Goal: Obtain resource: Obtain resource

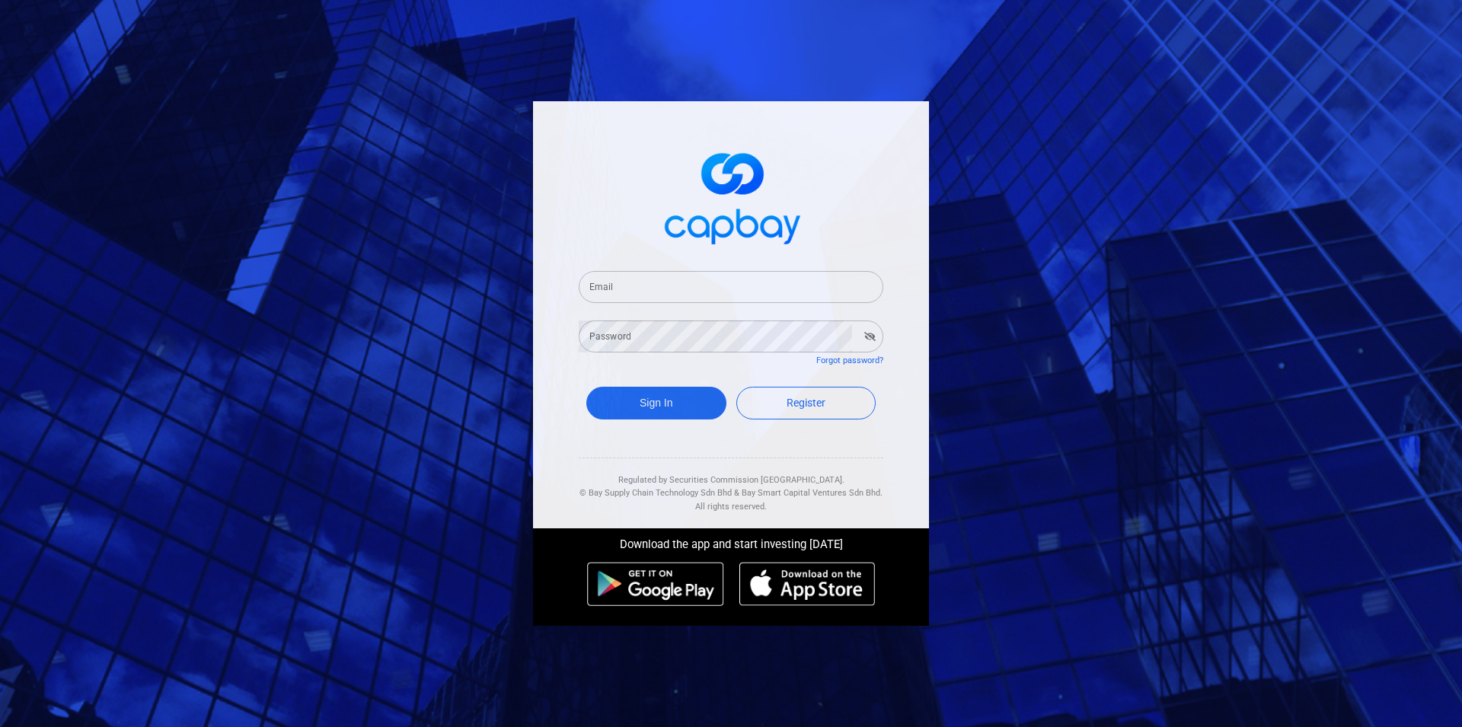
type input "[EMAIL_ADDRESS][DOMAIN_NAME]"
click at [655, 397] on button "Sign In" at bounding box center [656, 403] width 140 height 33
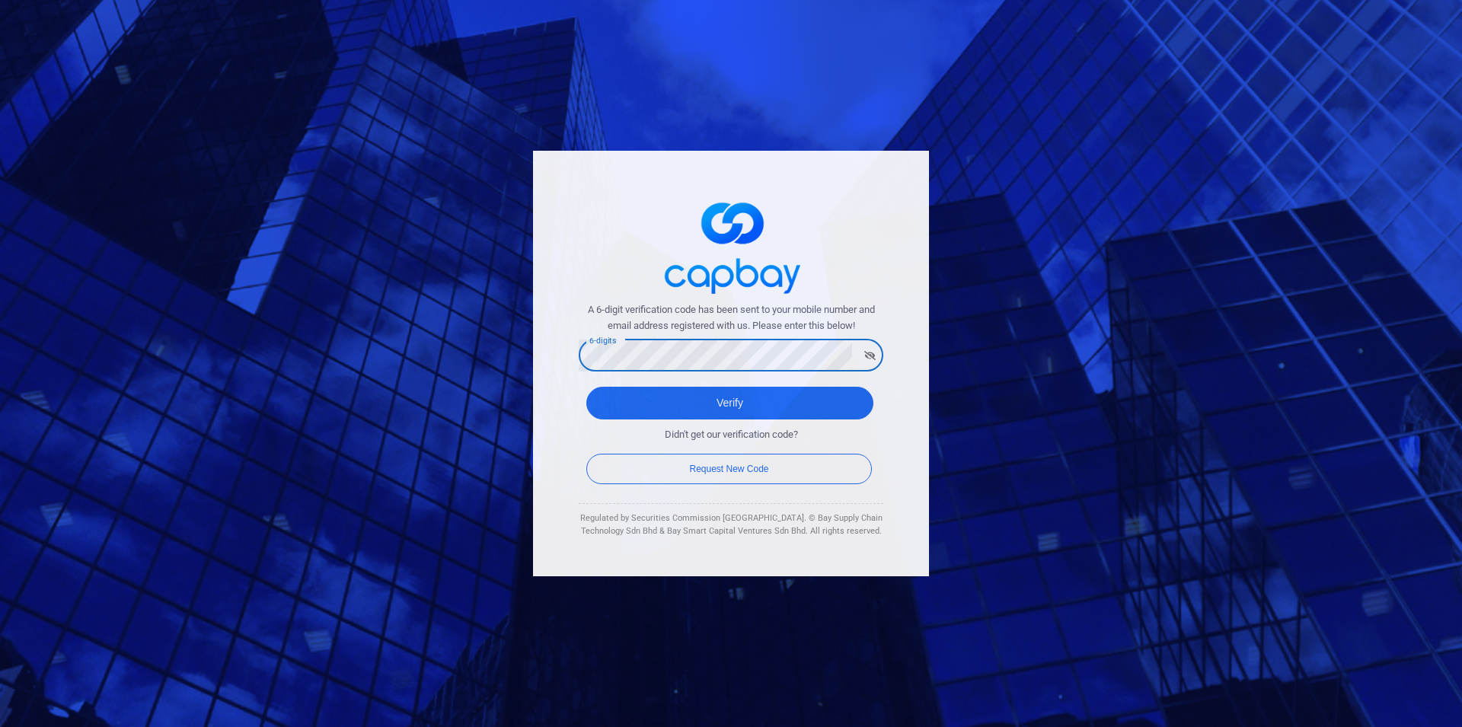
click at [586, 387] on button "Verify" at bounding box center [729, 403] width 287 height 33
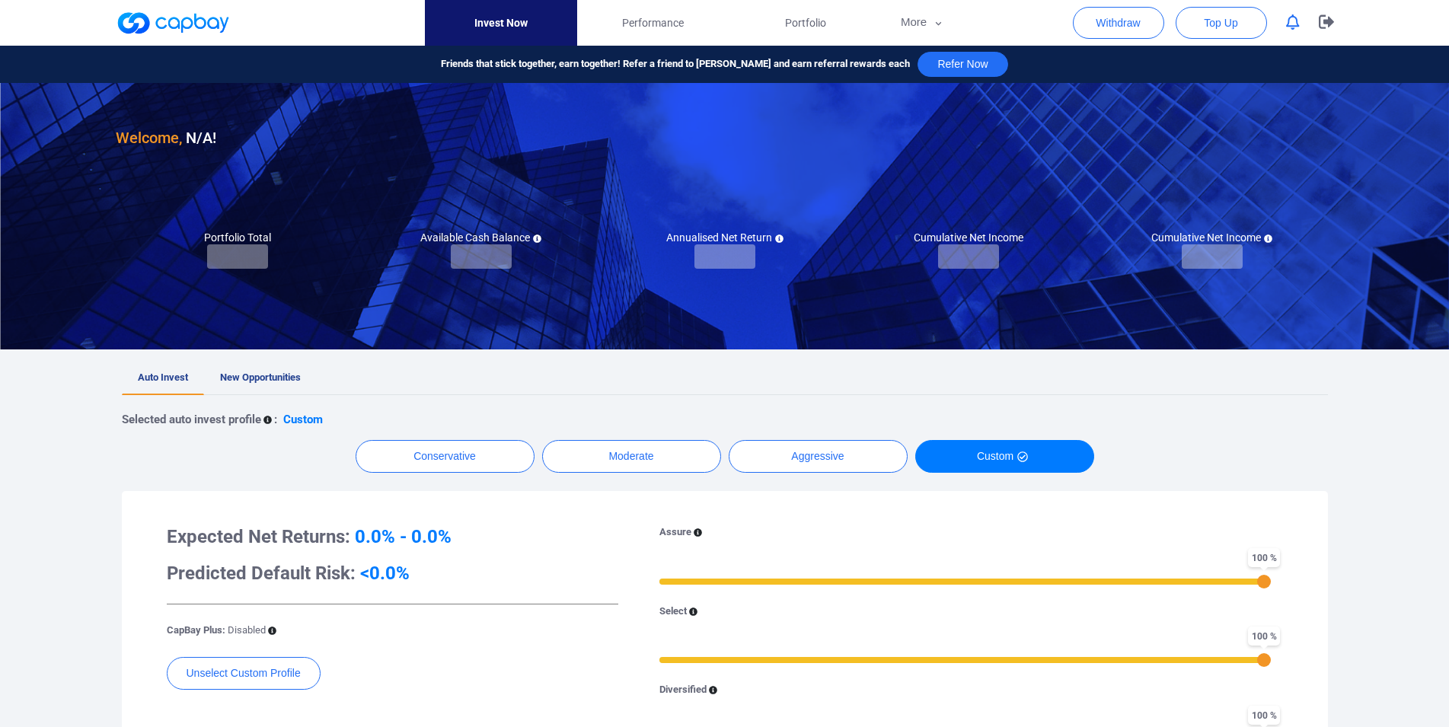
checkbox input "true"
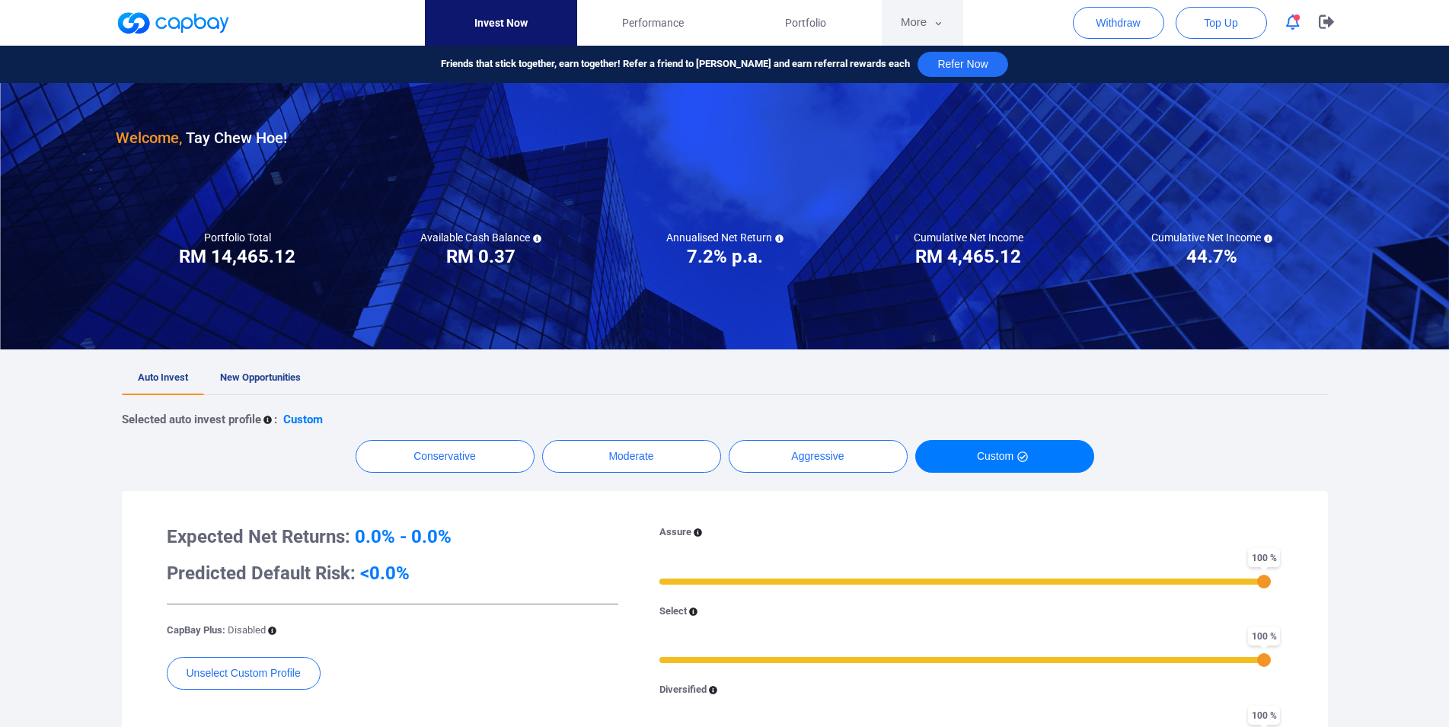
click at [919, 23] on button "More" at bounding box center [922, 23] width 81 height 46
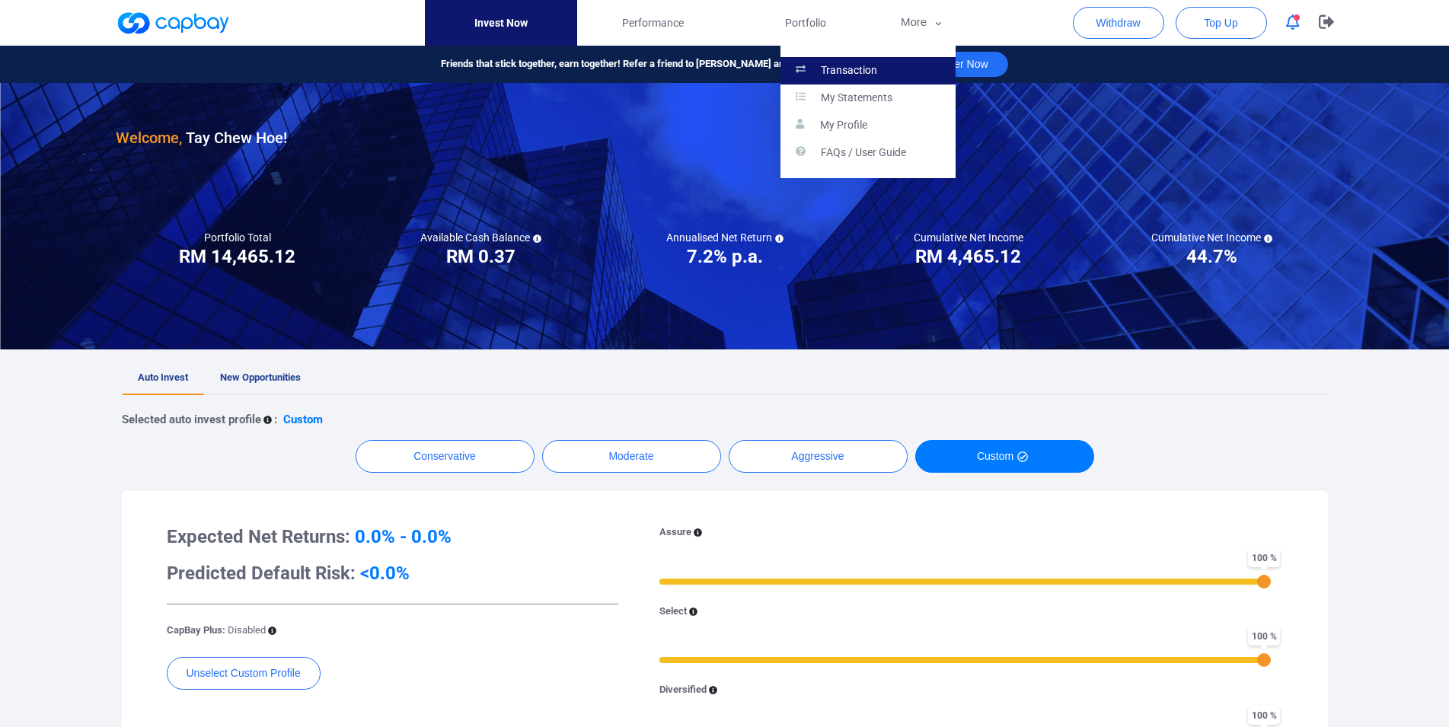
click at [899, 64] on link "Transaction" at bounding box center [868, 70] width 175 height 27
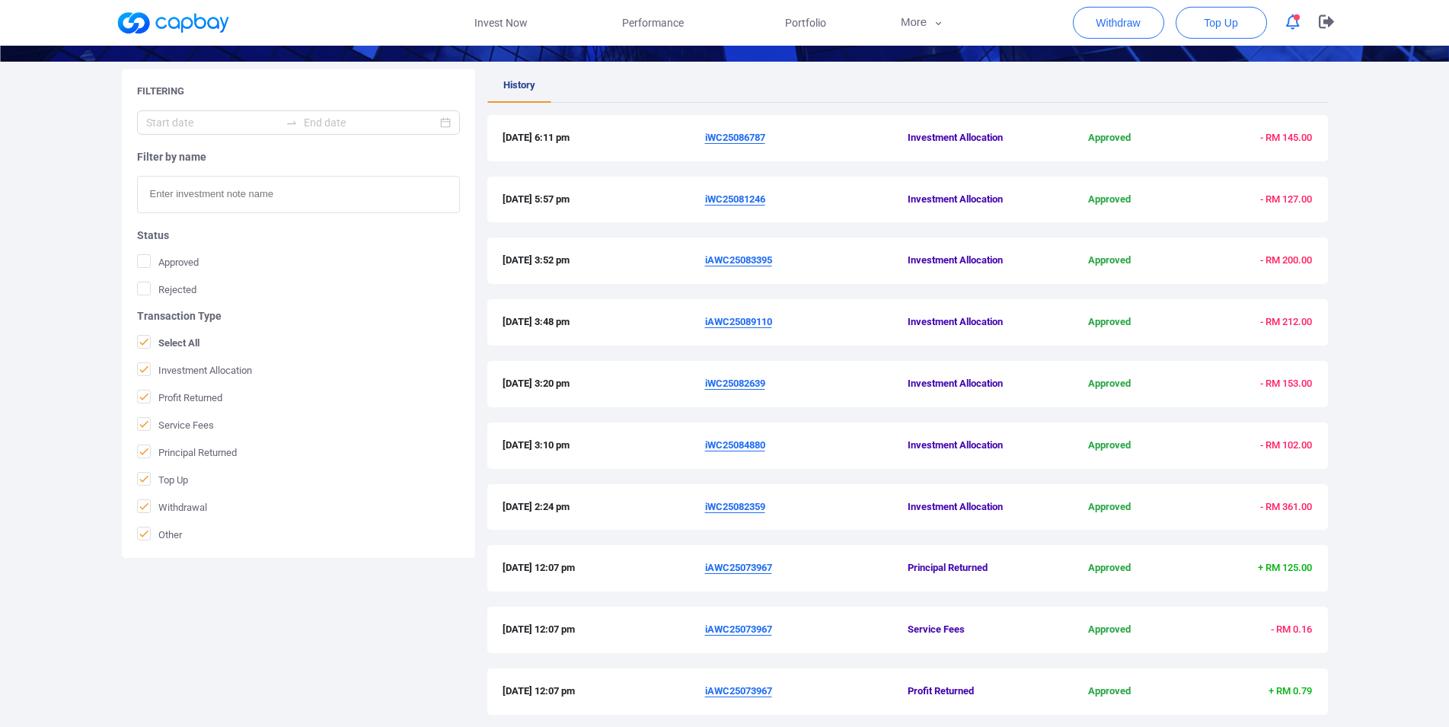
scroll to position [311, 0]
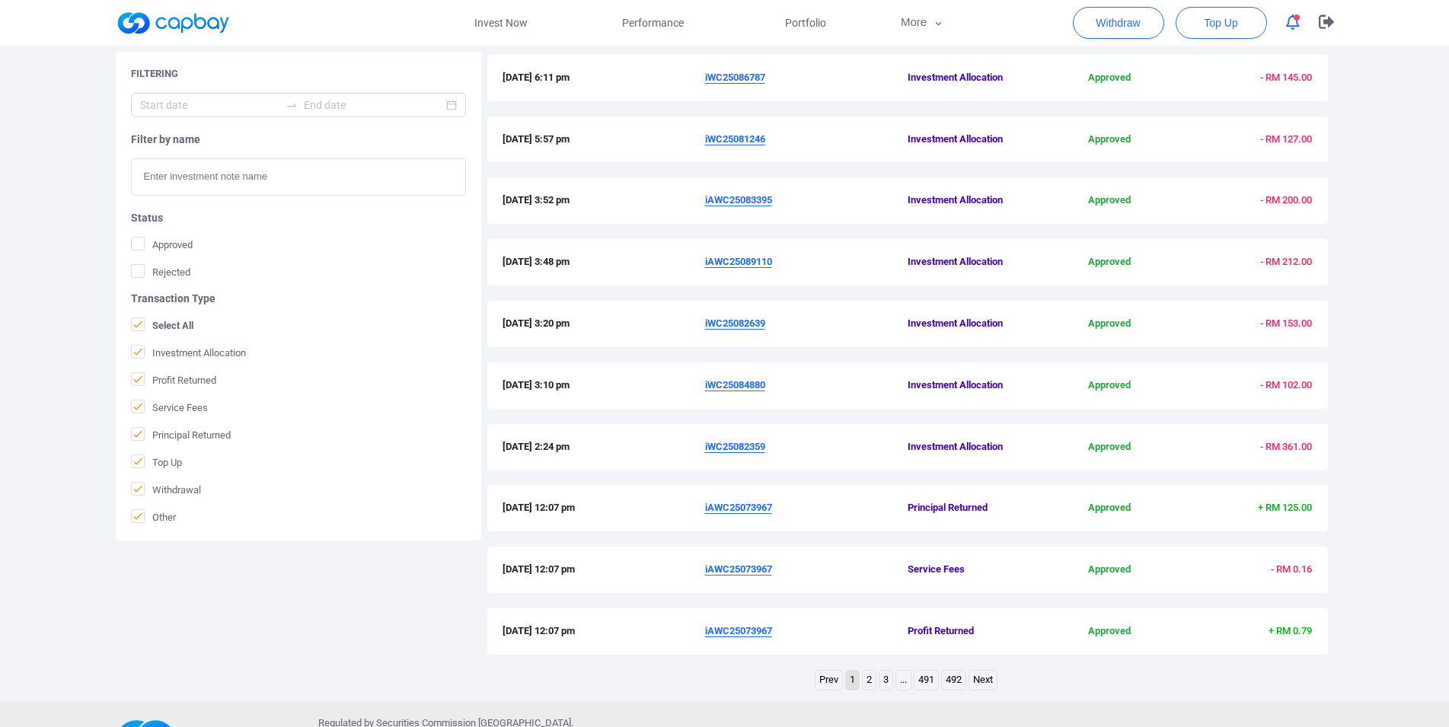
click at [873, 684] on link "2" at bounding box center [869, 680] width 13 height 19
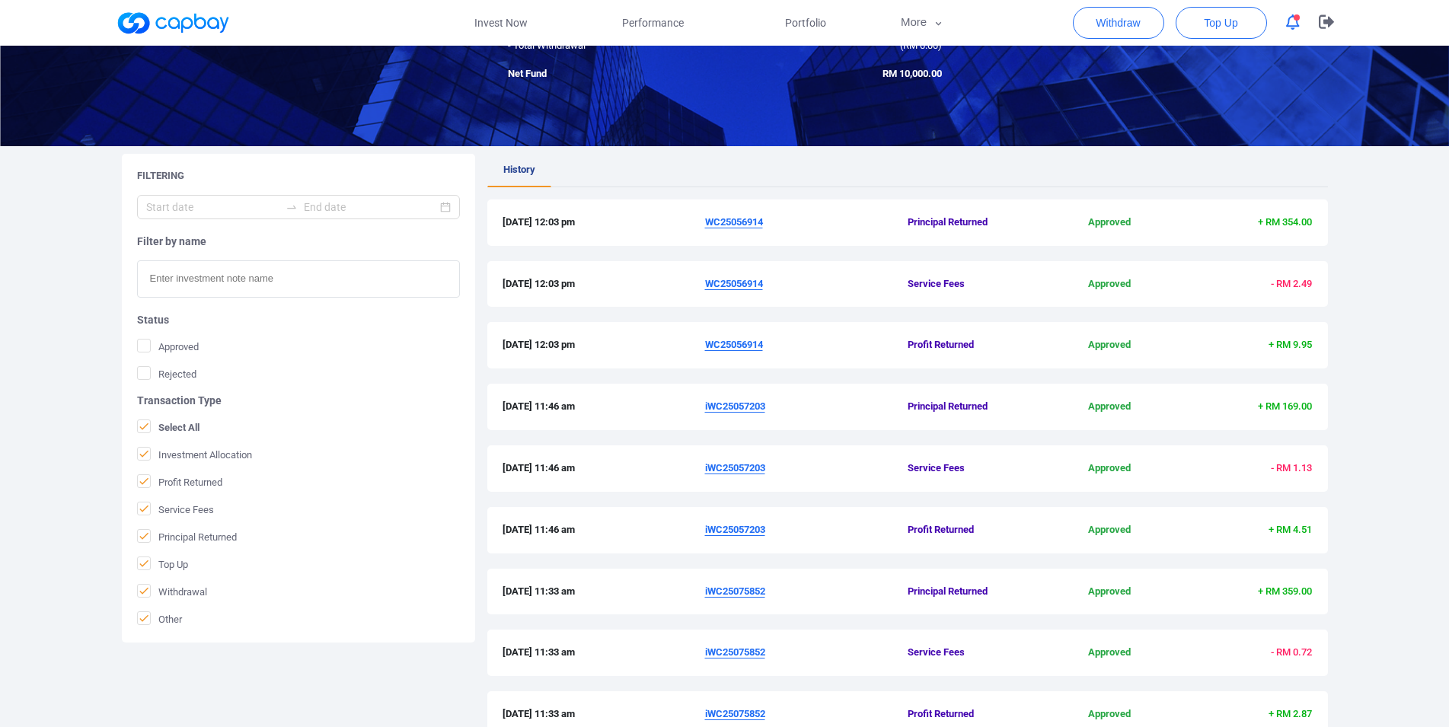
scroll to position [362, 0]
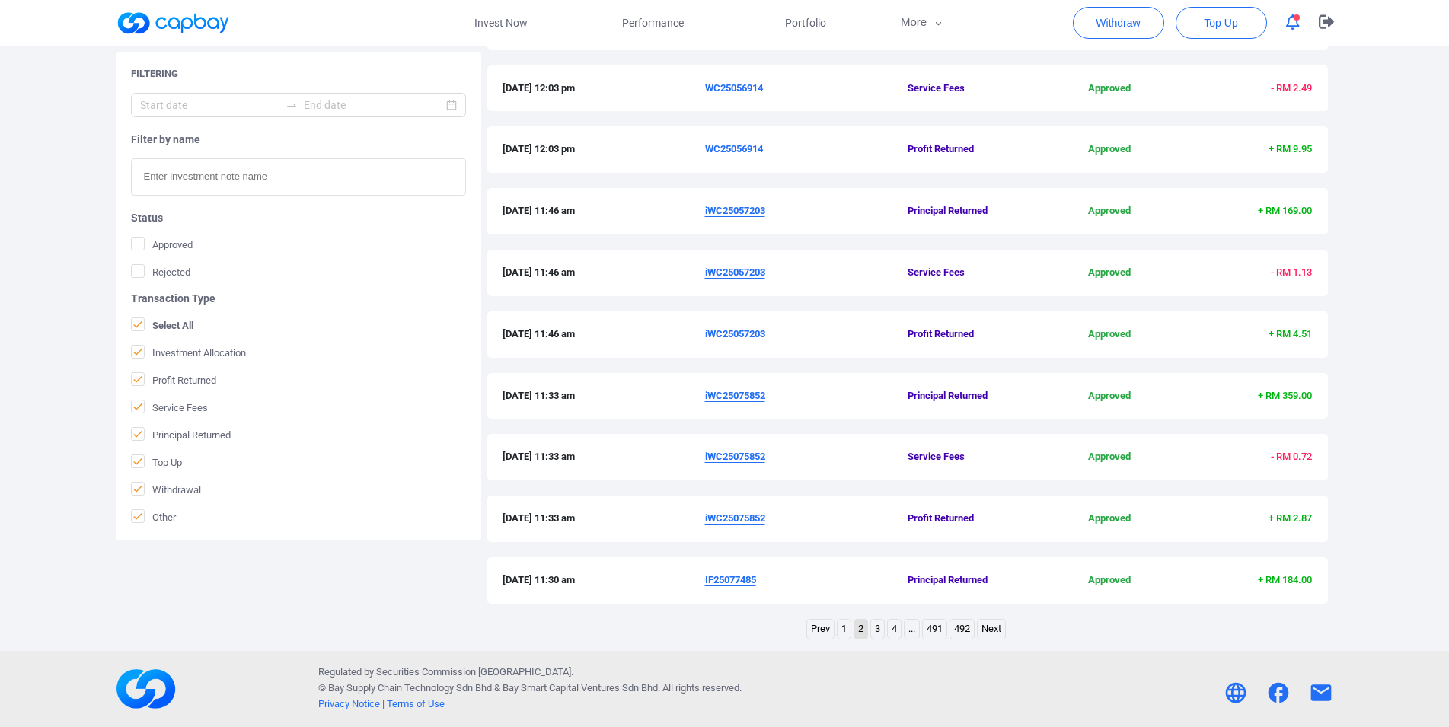
click at [871, 637] on link "3" at bounding box center [877, 629] width 13 height 19
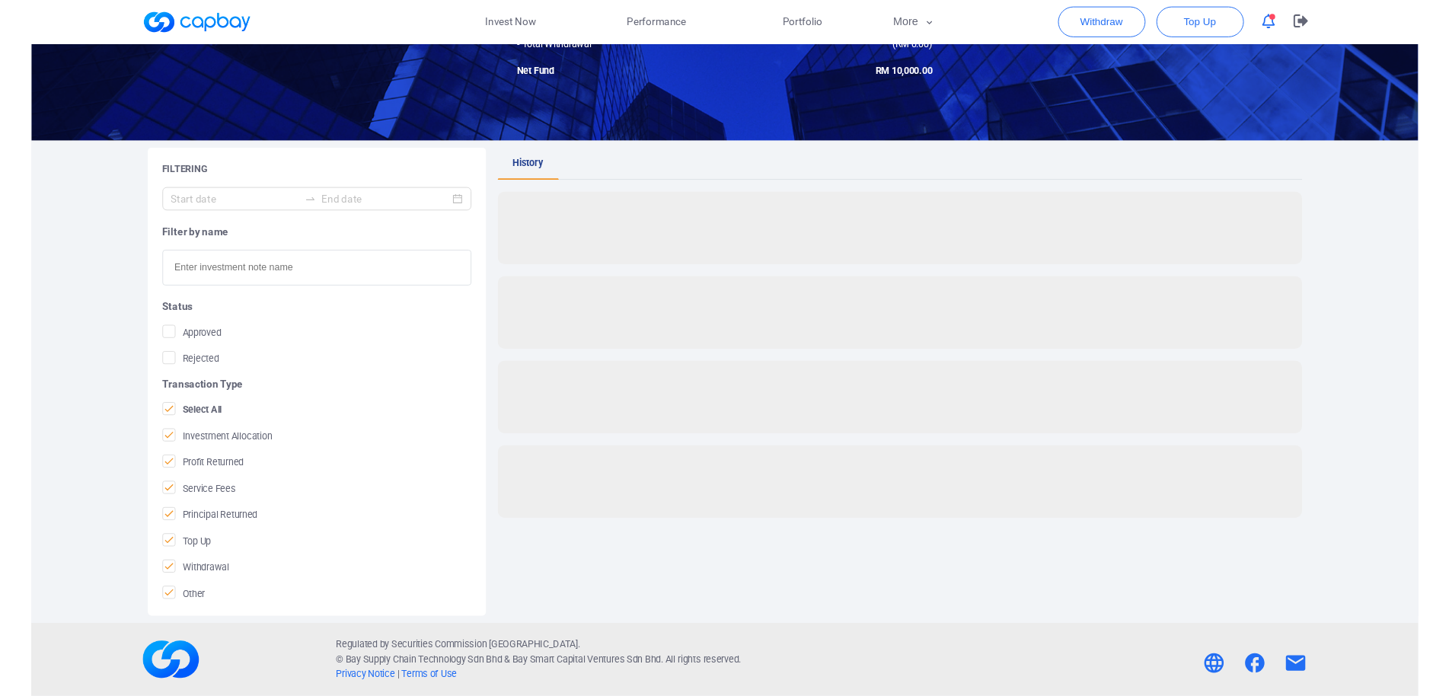
scroll to position [166, 0]
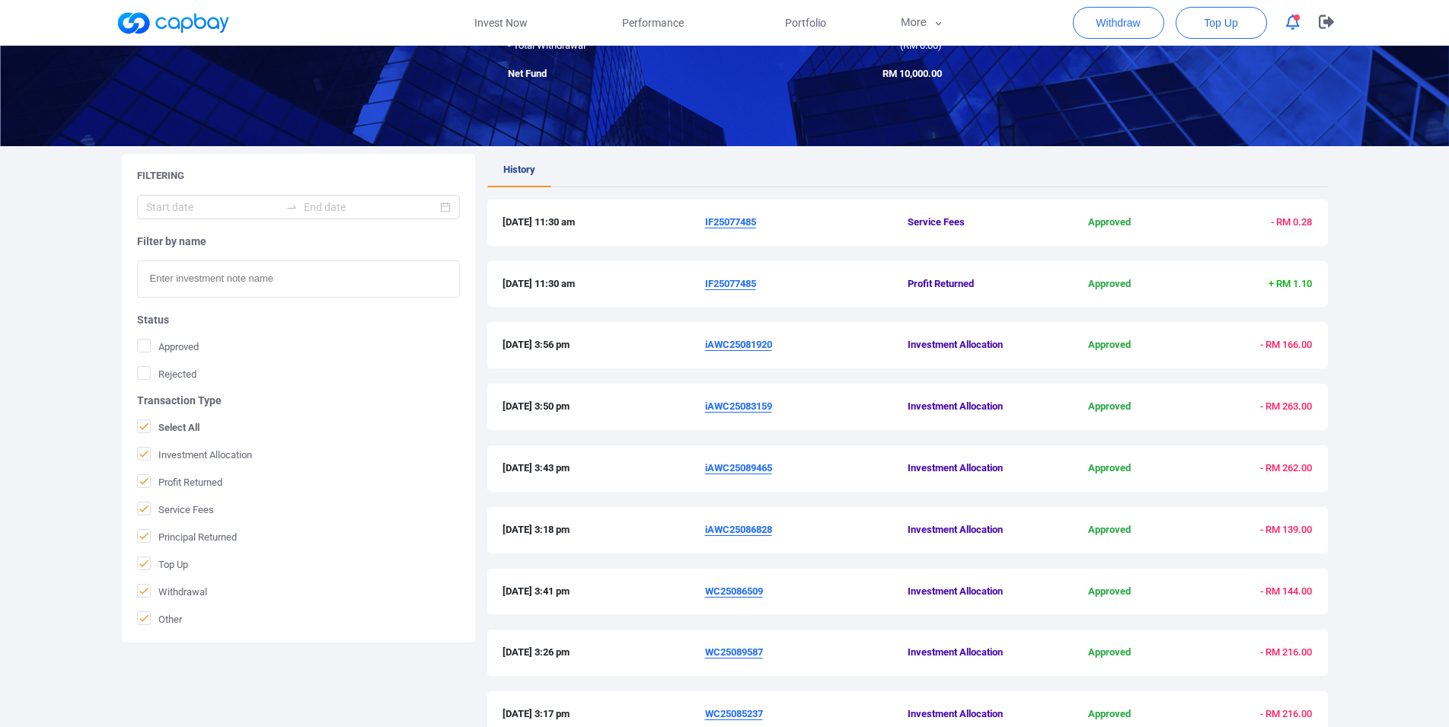
click at [724, 284] on u "IF25077485" at bounding box center [730, 283] width 51 height 11
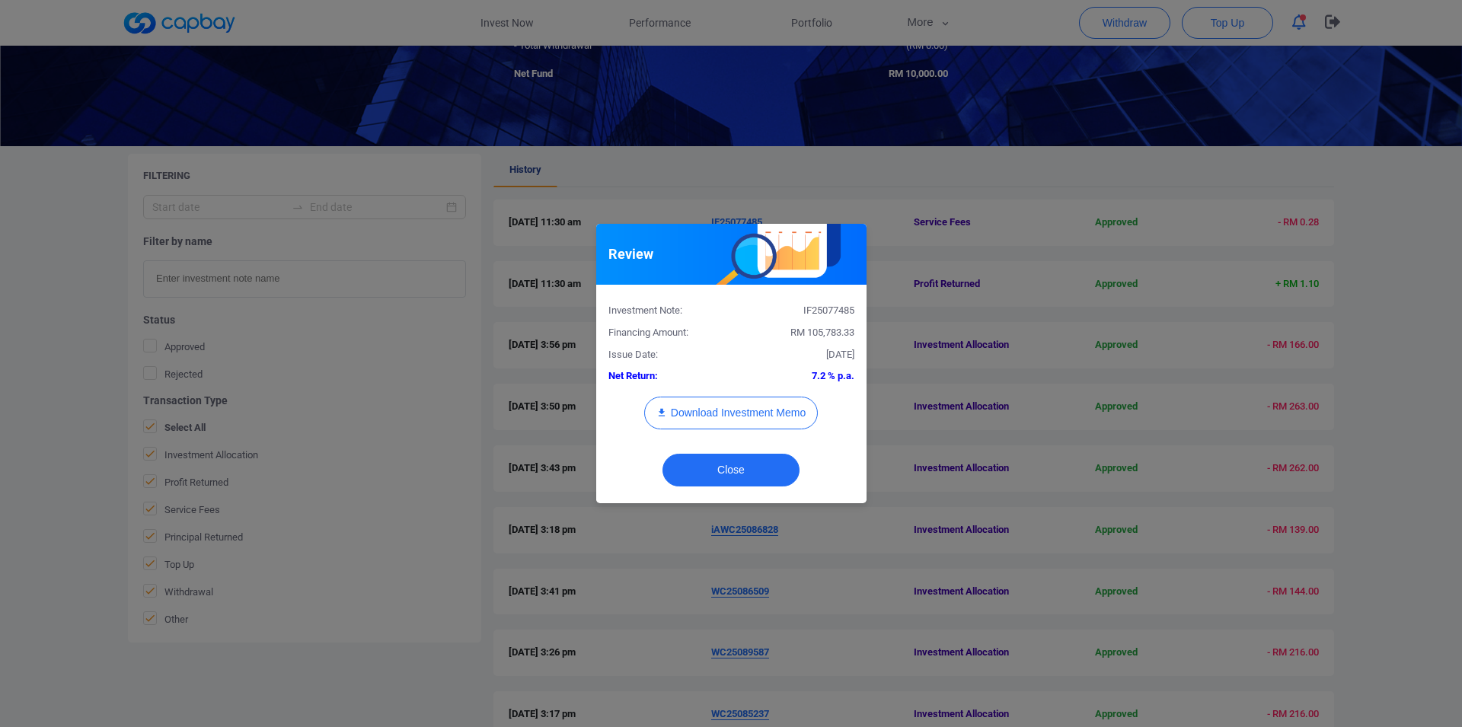
click at [823, 311] on div "IF25077485" at bounding box center [798, 311] width 135 height 16
copy div "IF25077485"
click at [0, 354] on div "Review Investment Note: IF25077485 Financing Amount: RM 105,783.33 Issue Date: …" at bounding box center [731, 363] width 1462 height 727
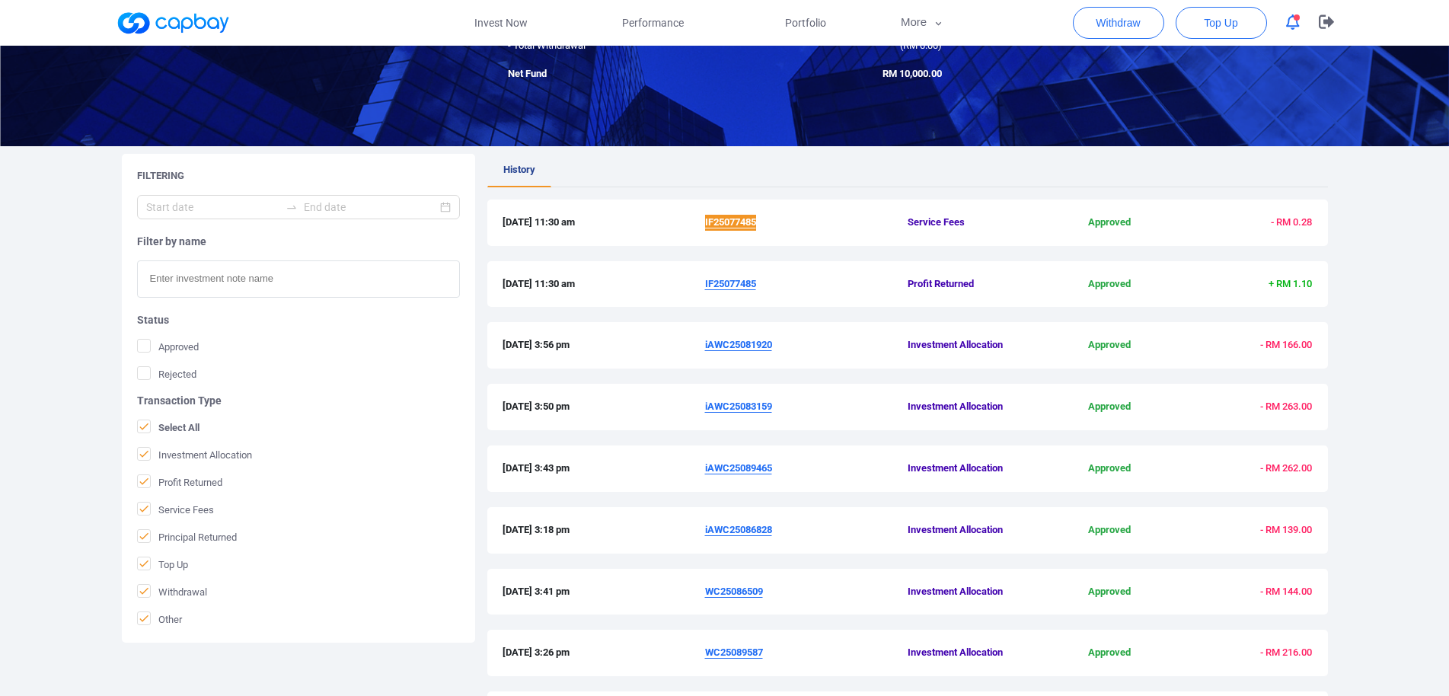
scroll to position [393, 0]
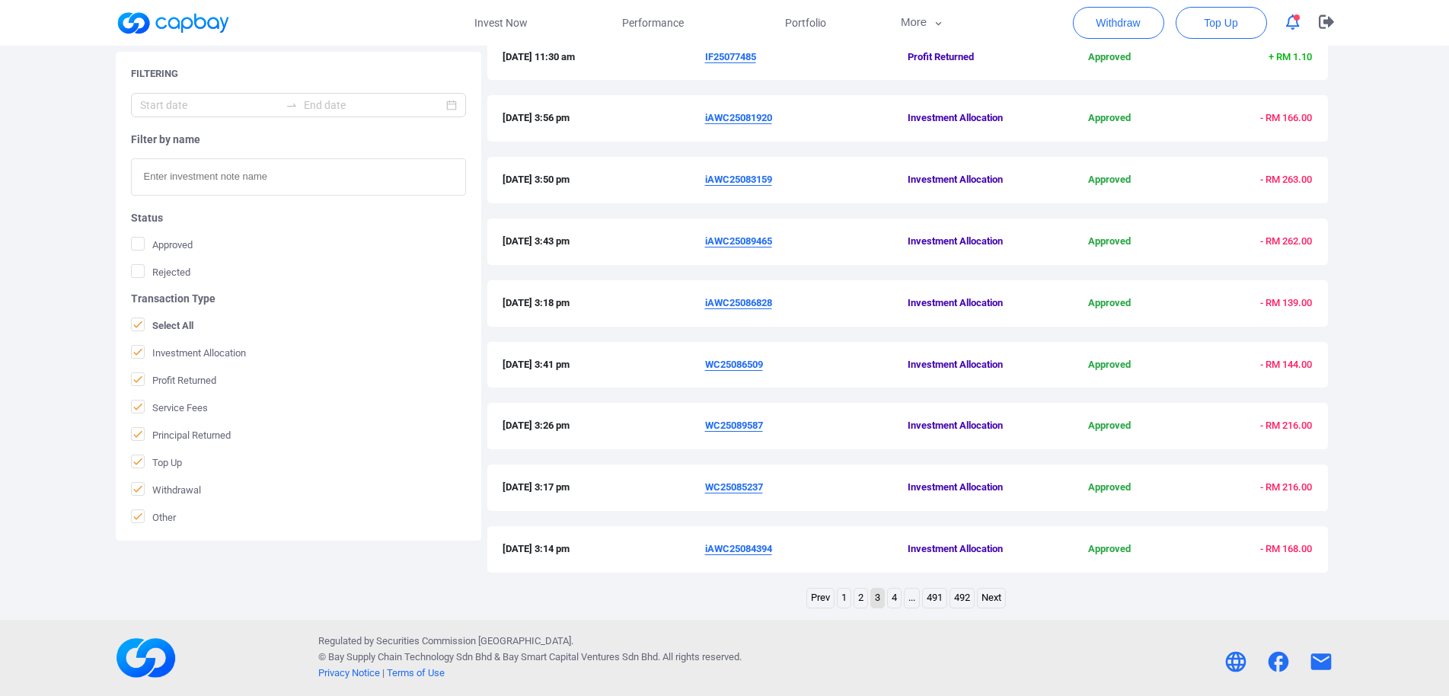
click at [857, 598] on link "2" at bounding box center [860, 598] width 13 height 19
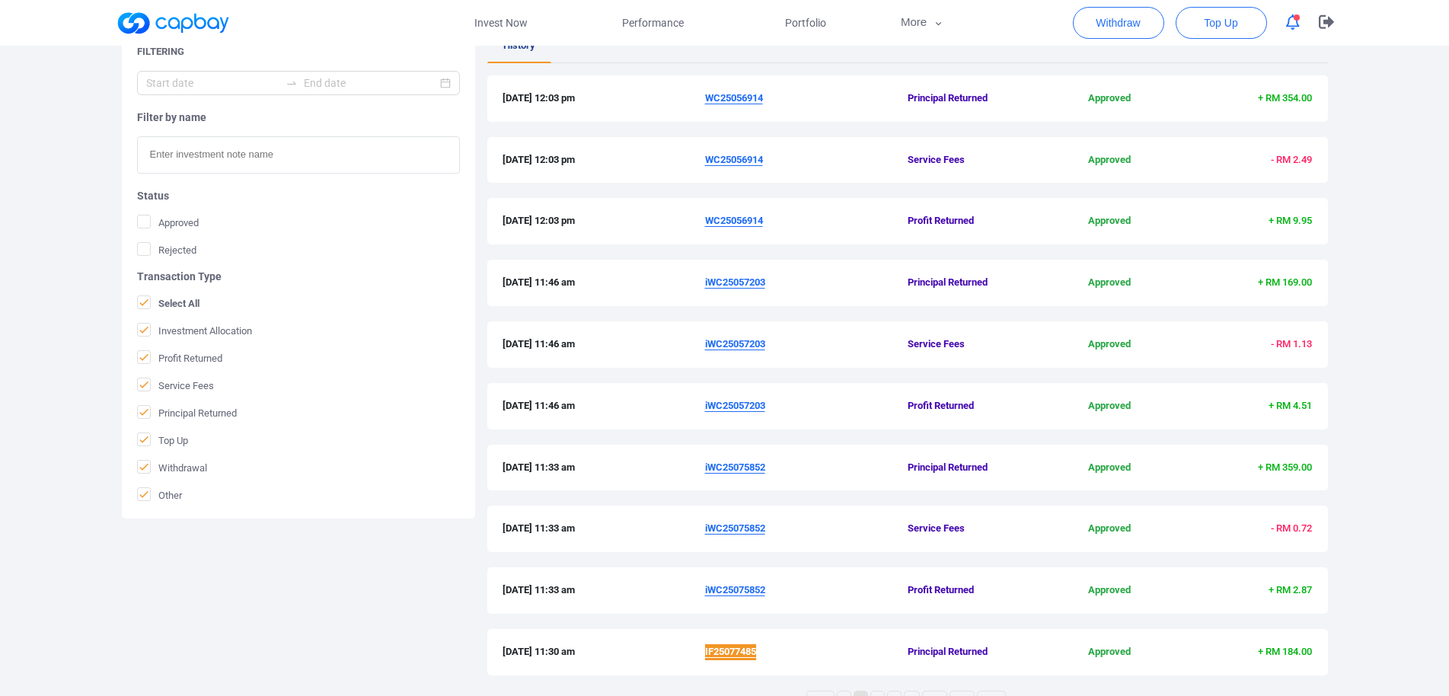
scroll to position [315, 0]
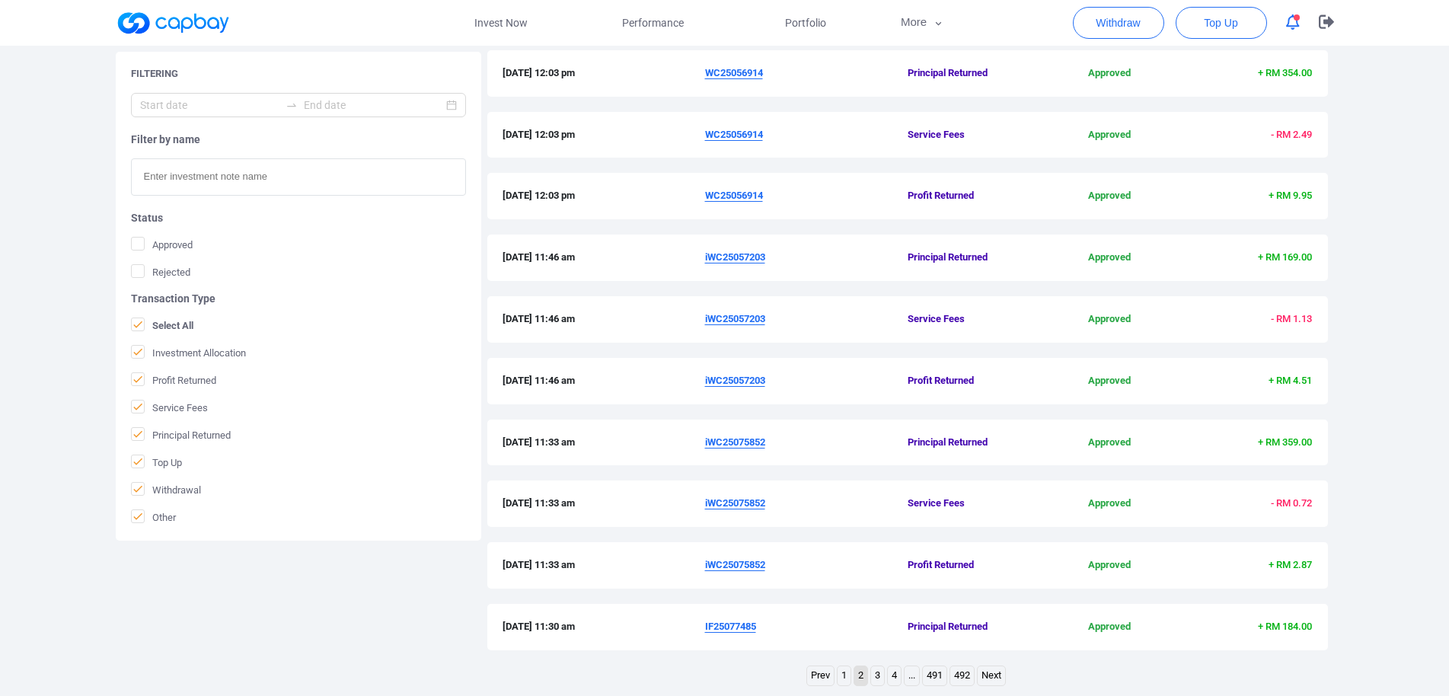
click at [746, 441] on u "iWC25075852" at bounding box center [735, 441] width 60 height 11
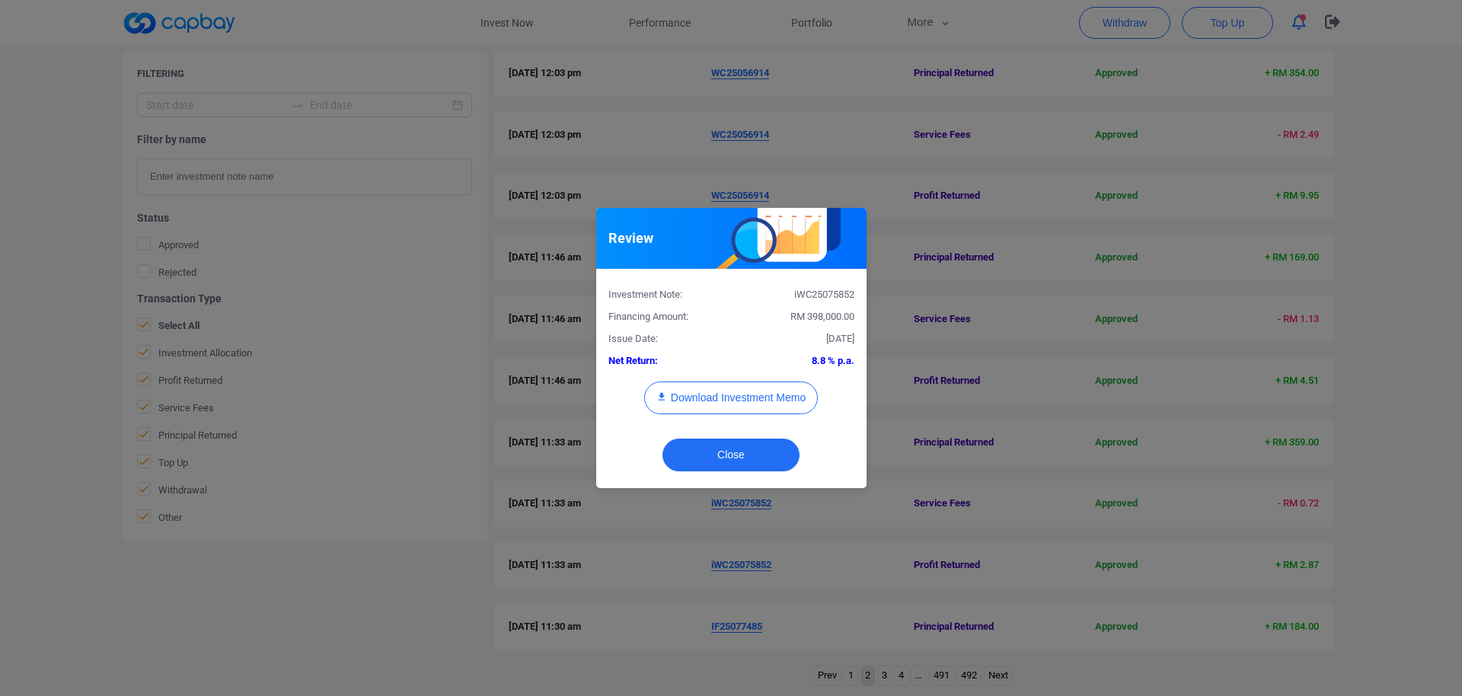
click at [835, 297] on div "iWC25075852" at bounding box center [798, 295] width 135 height 16
copy div "iWC25075852"
click at [0, 353] on div "Review Investment Note: iWC25075852 Financing Amount: RM 398,000.00 Issue Date:…" at bounding box center [731, 348] width 1462 height 696
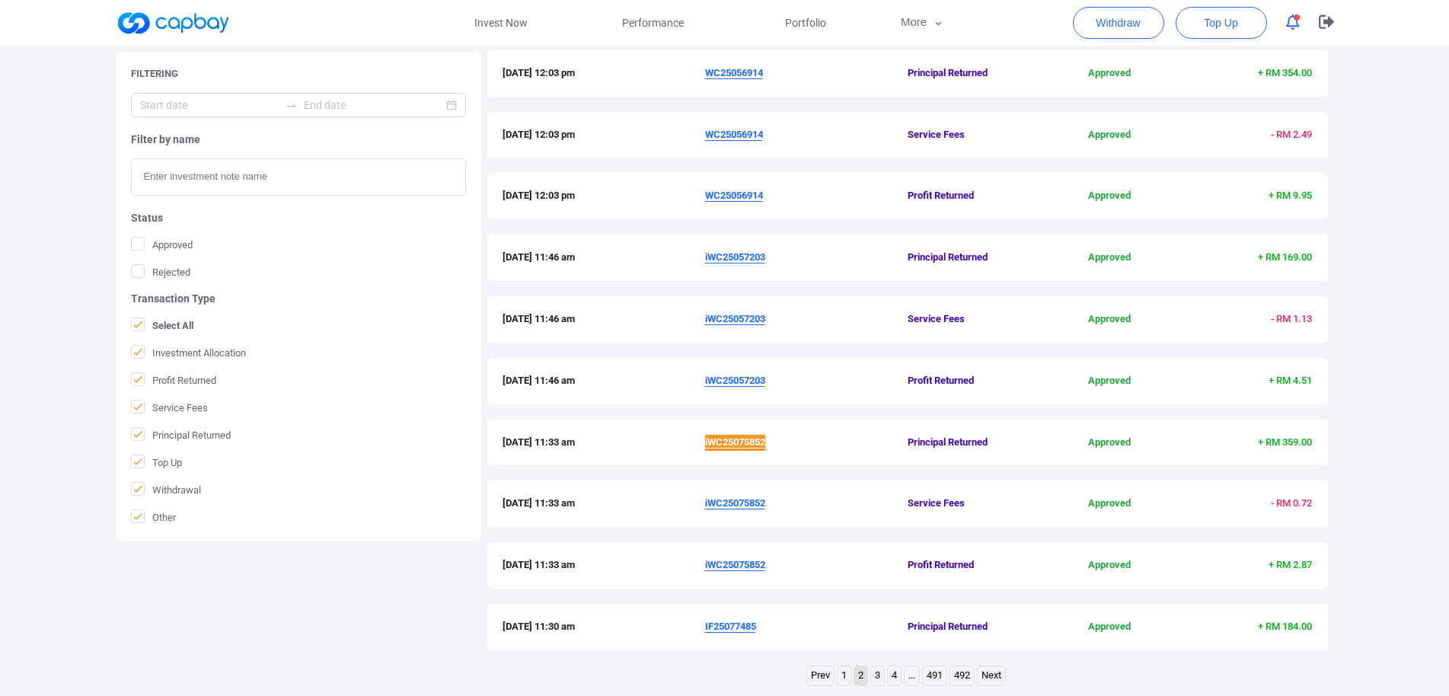
scroll to position [238, 0]
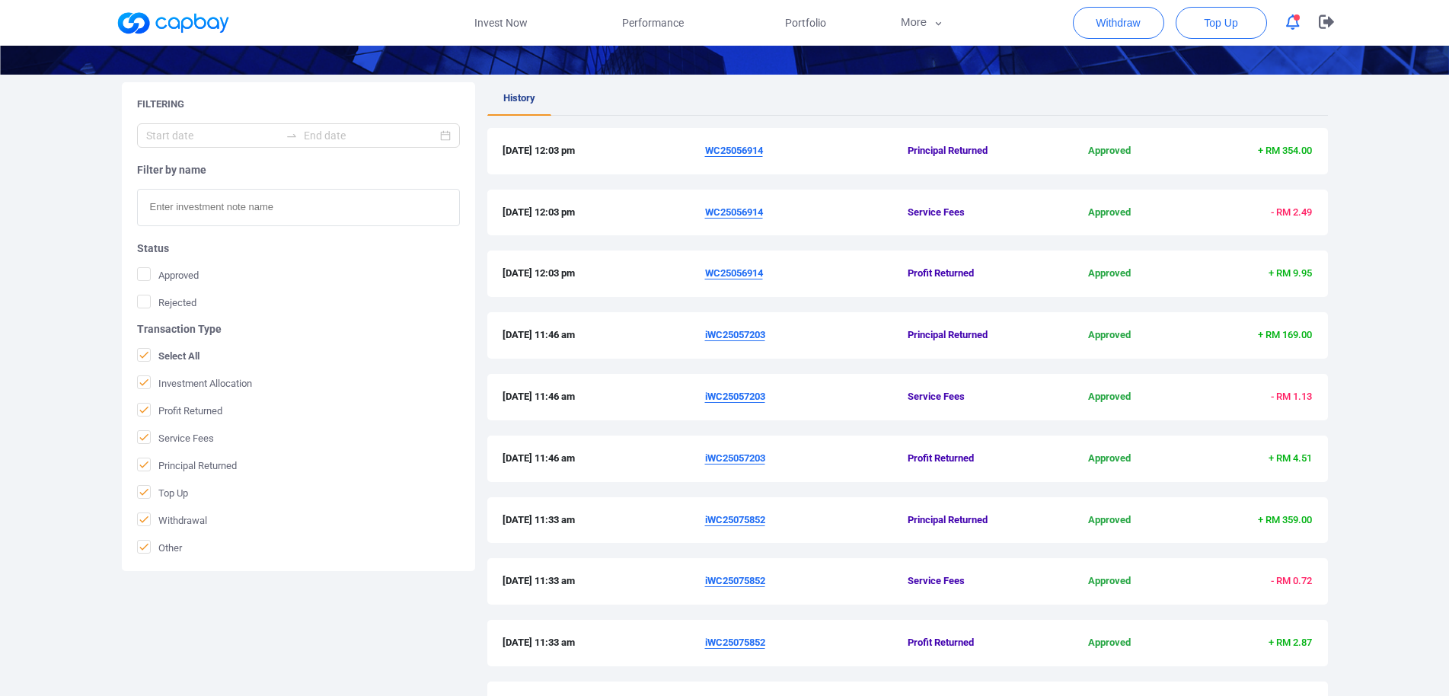
click at [747, 460] on u "iWC25057203" at bounding box center [735, 457] width 60 height 11
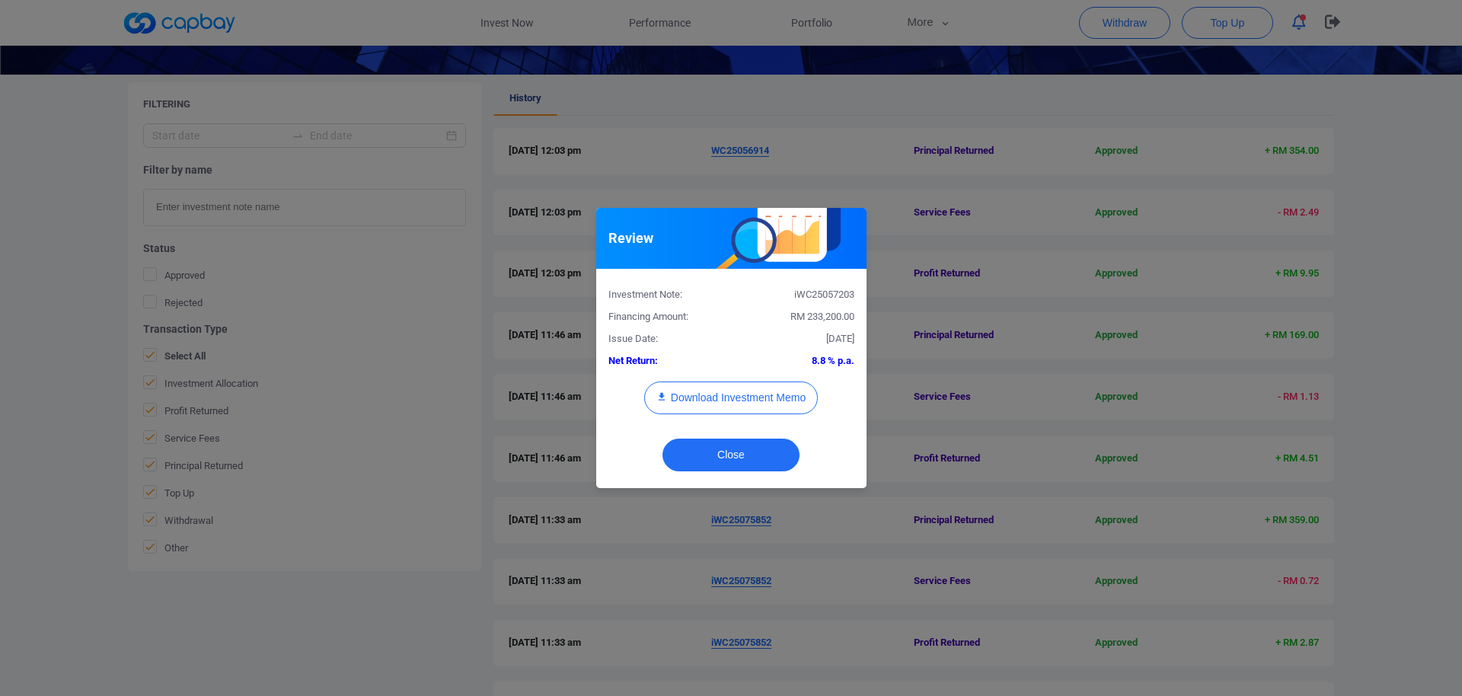
click at [829, 299] on div "iWC25057203" at bounding box center [798, 295] width 135 height 16
copy div "iWC25057203"
click at [0, 383] on div "Review Investment Note: iWC25057203 Financing Amount: RM 233,200.00 Issue Date:…" at bounding box center [731, 348] width 1462 height 696
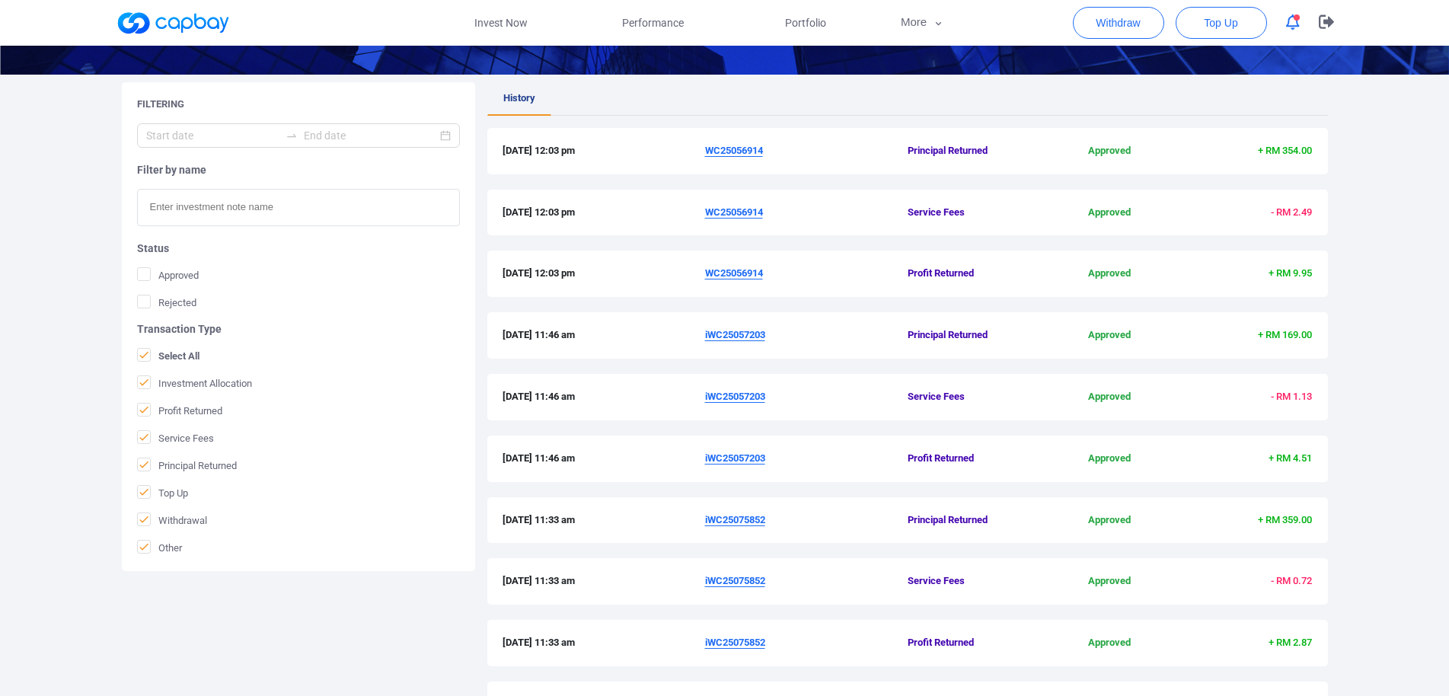
click at [884, 424] on div "[DATE] 11:46 am iWC25057203 Service Fees Approved - RM 1.13" at bounding box center [907, 405] width 841 height 62
click at [715, 275] on u "WC25056914" at bounding box center [734, 272] width 58 height 11
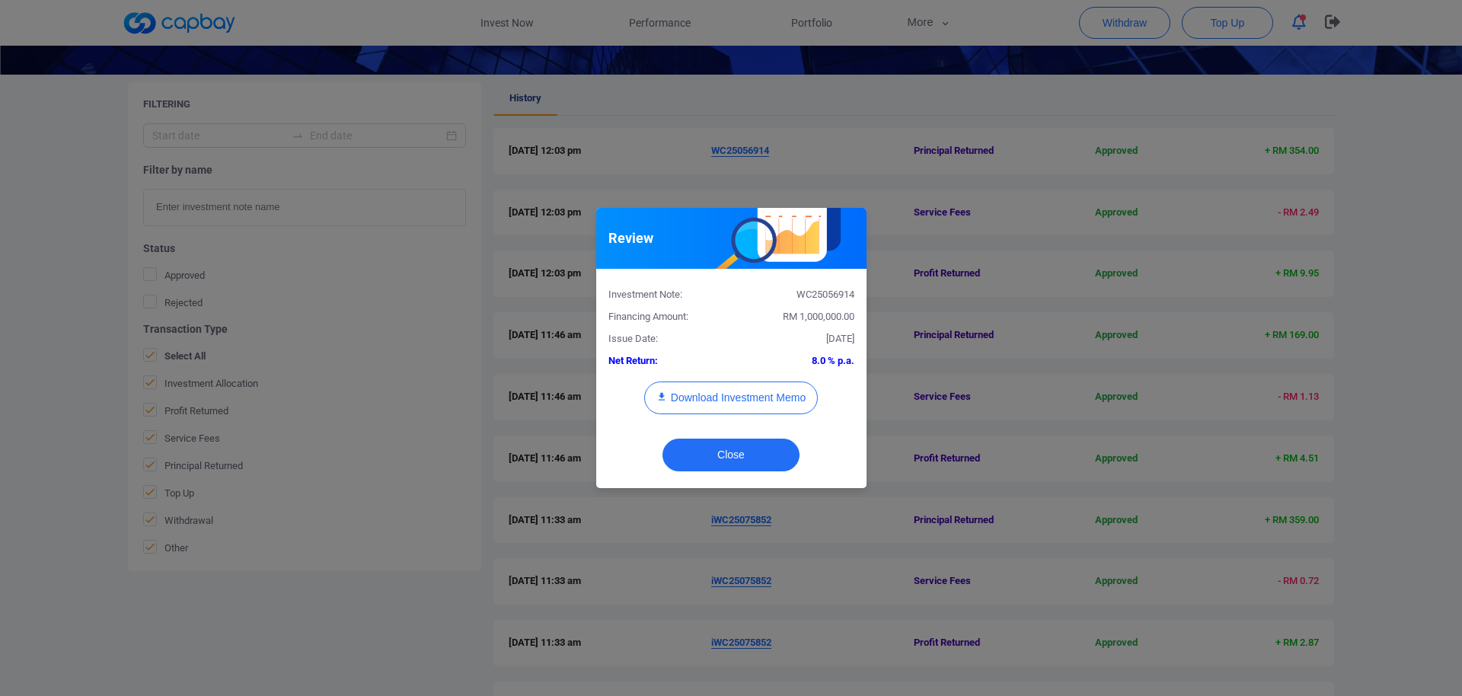
click at [820, 292] on div "WC25056914" at bounding box center [798, 295] width 135 height 16
copy div "WC25056914"
click at [0, 375] on div "Review Investment Note: WC25056914 Financing Amount: RM 1,000,000.00 Issue Date…" at bounding box center [731, 348] width 1462 height 696
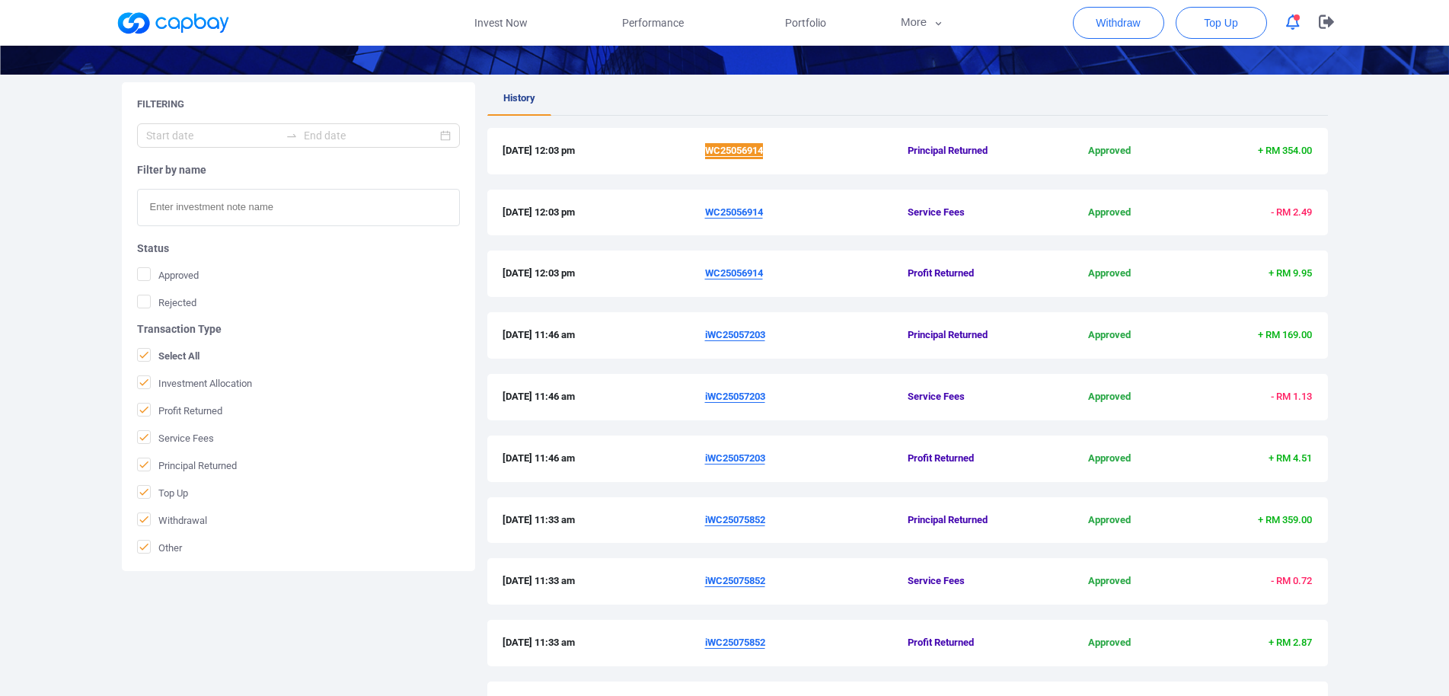
scroll to position [393, 0]
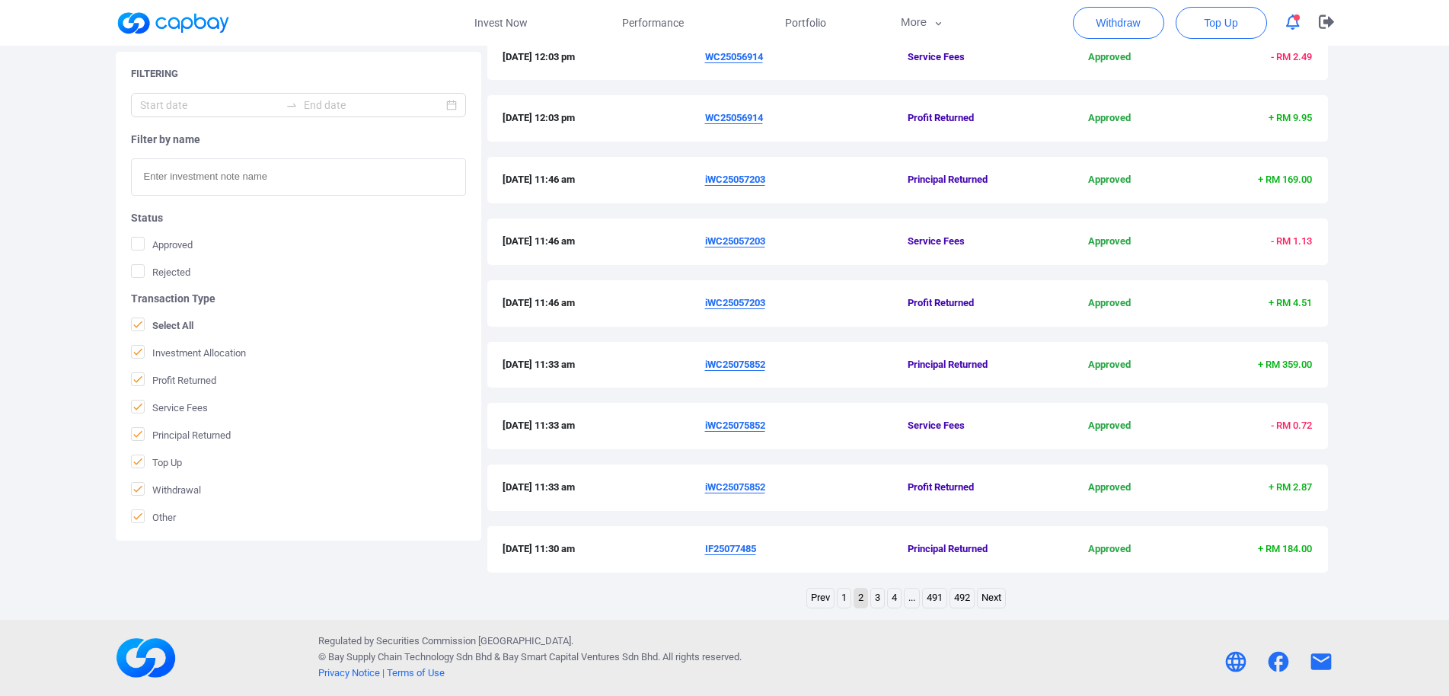
click at [841, 605] on link "1" at bounding box center [844, 598] width 13 height 19
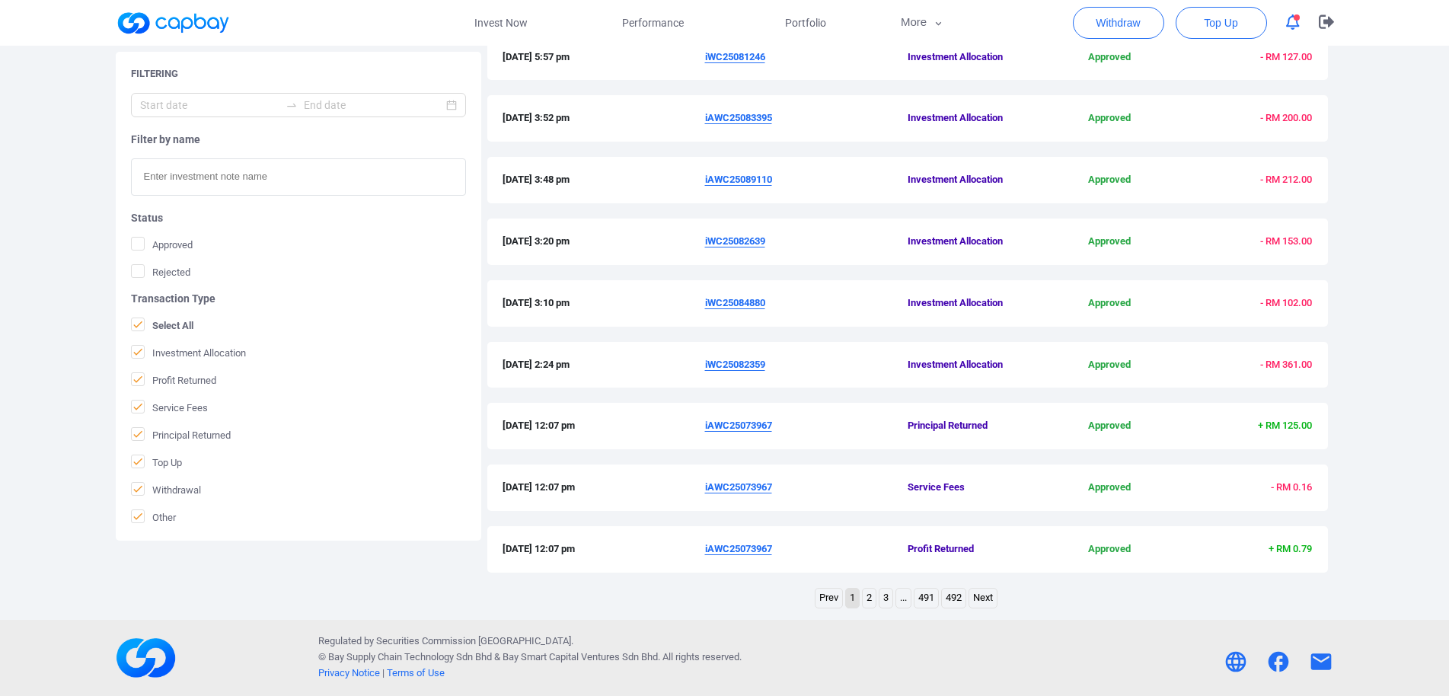
click at [748, 544] on u "iAWC25073967" at bounding box center [738, 548] width 67 height 11
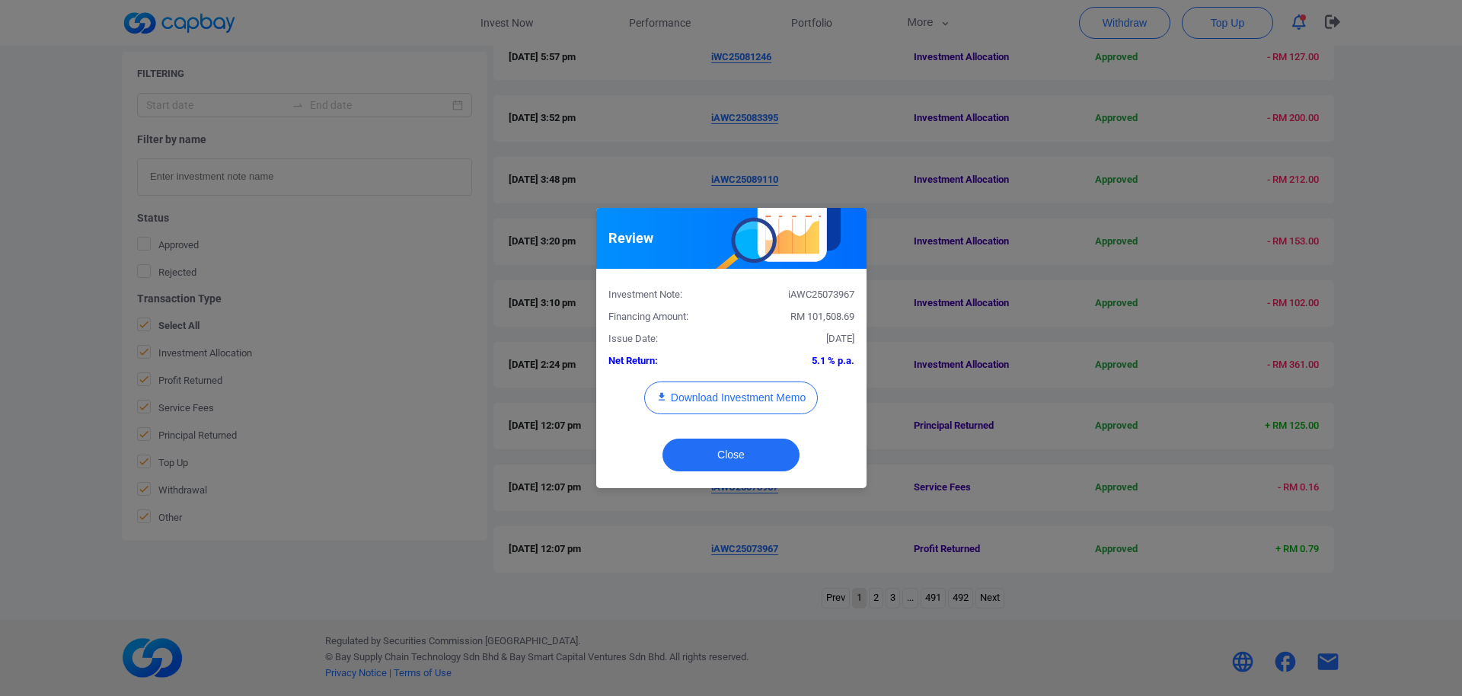
click at [813, 289] on div "iAWC25073967" at bounding box center [798, 295] width 135 height 16
click at [811, 298] on div "iAWC25073967" at bounding box center [798, 295] width 135 height 16
copy div "iAWC25073967"
click at [0, 465] on div "Review Investment Note: iAWC25073967 Financing Amount: RM 101,508.69 Issue Date…" at bounding box center [731, 348] width 1462 height 696
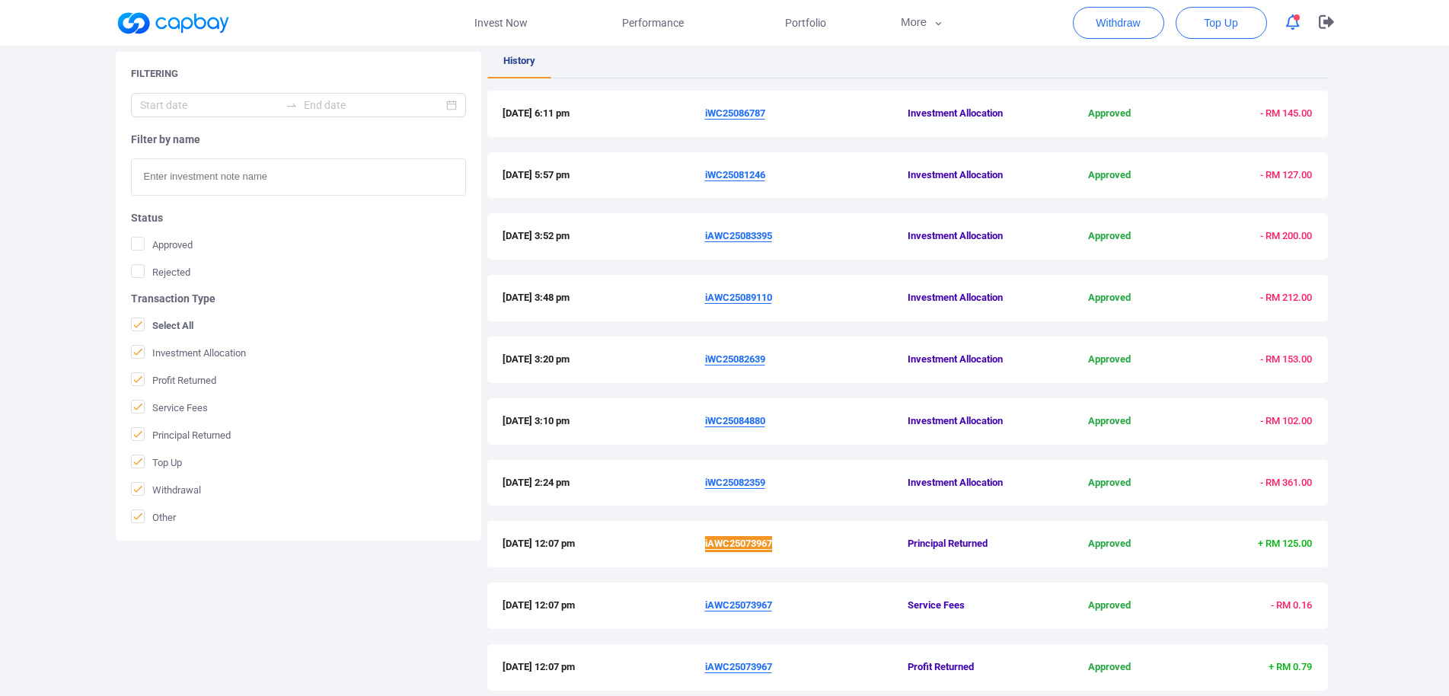
scroll to position [160, 0]
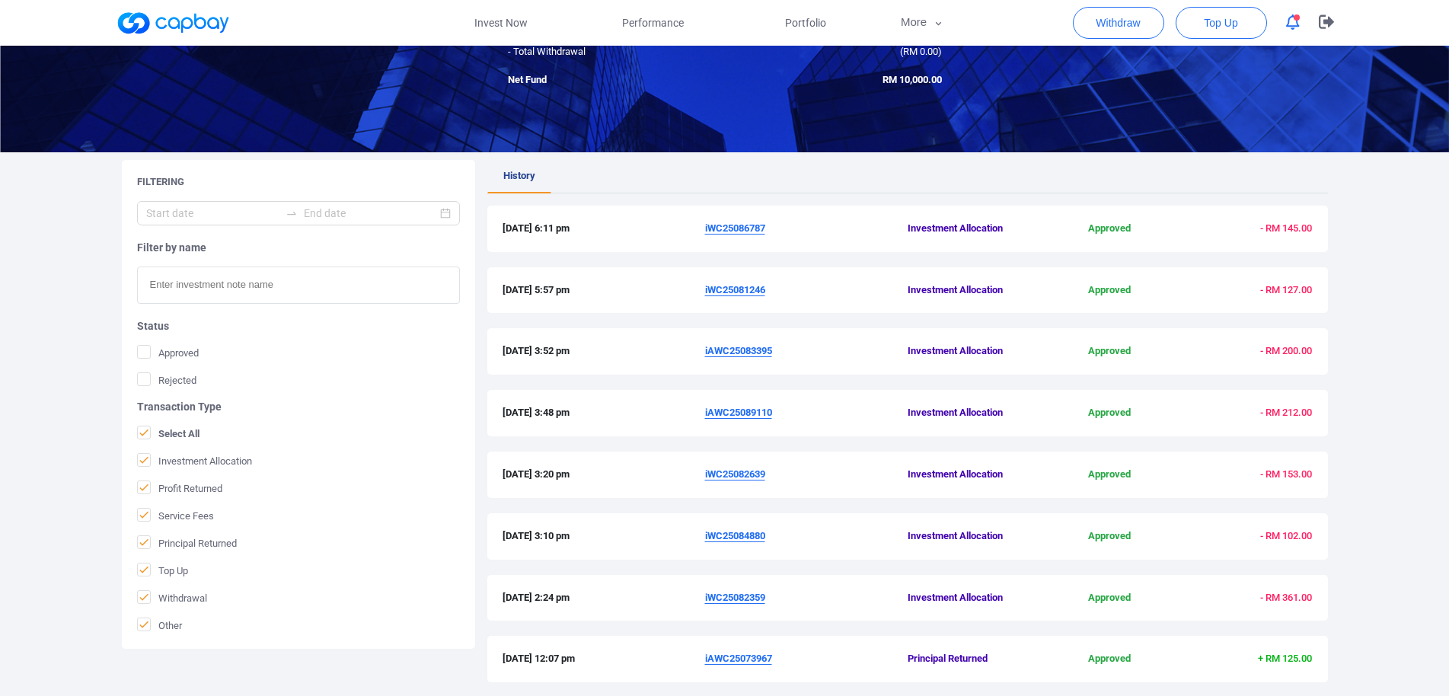
click at [746, 600] on u "iWC25082359" at bounding box center [735, 597] width 60 height 11
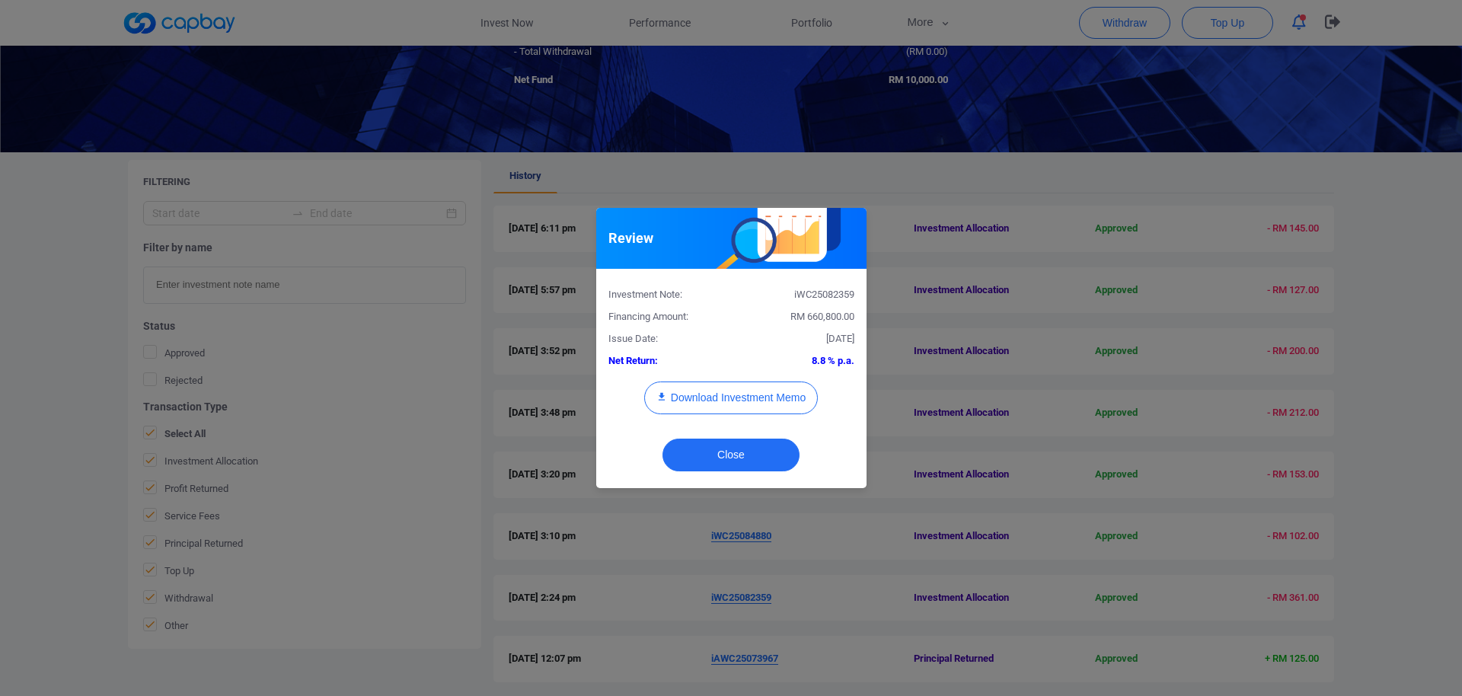
click at [814, 289] on div "iWC25082359" at bounding box center [798, 295] width 135 height 16
click at [816, 295] on div "iWC25082359" at bounding box center [798, 295] width 135 height 16
copy div "iWC25082359"
click at [754, 394] on button "Download Investment Memo" at bounding box center [731, 398] width 174 height 33
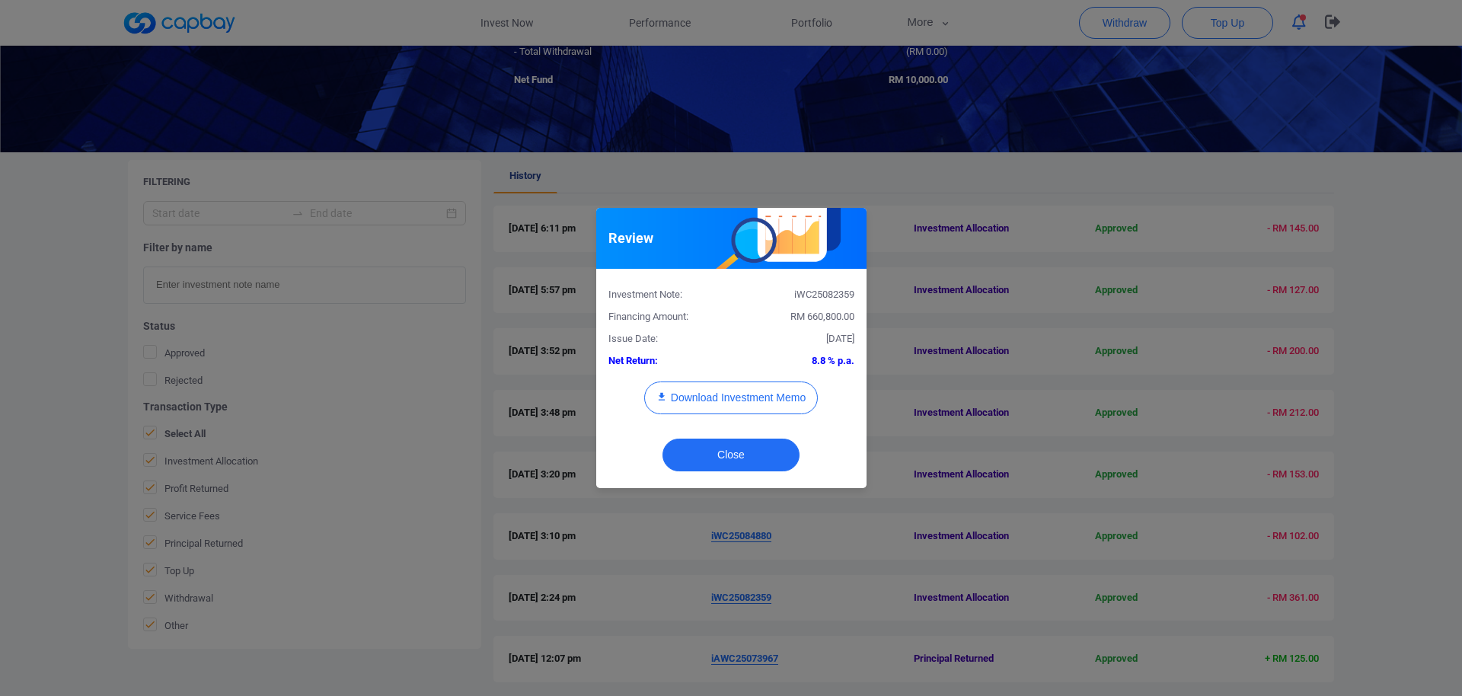
click at [860, 561] on div "Review Investment Note: iWC25082359 Financing Amount: RM 660,800.00 Issue Date:…" at bounding box center [731, 348] width 1462 height 696
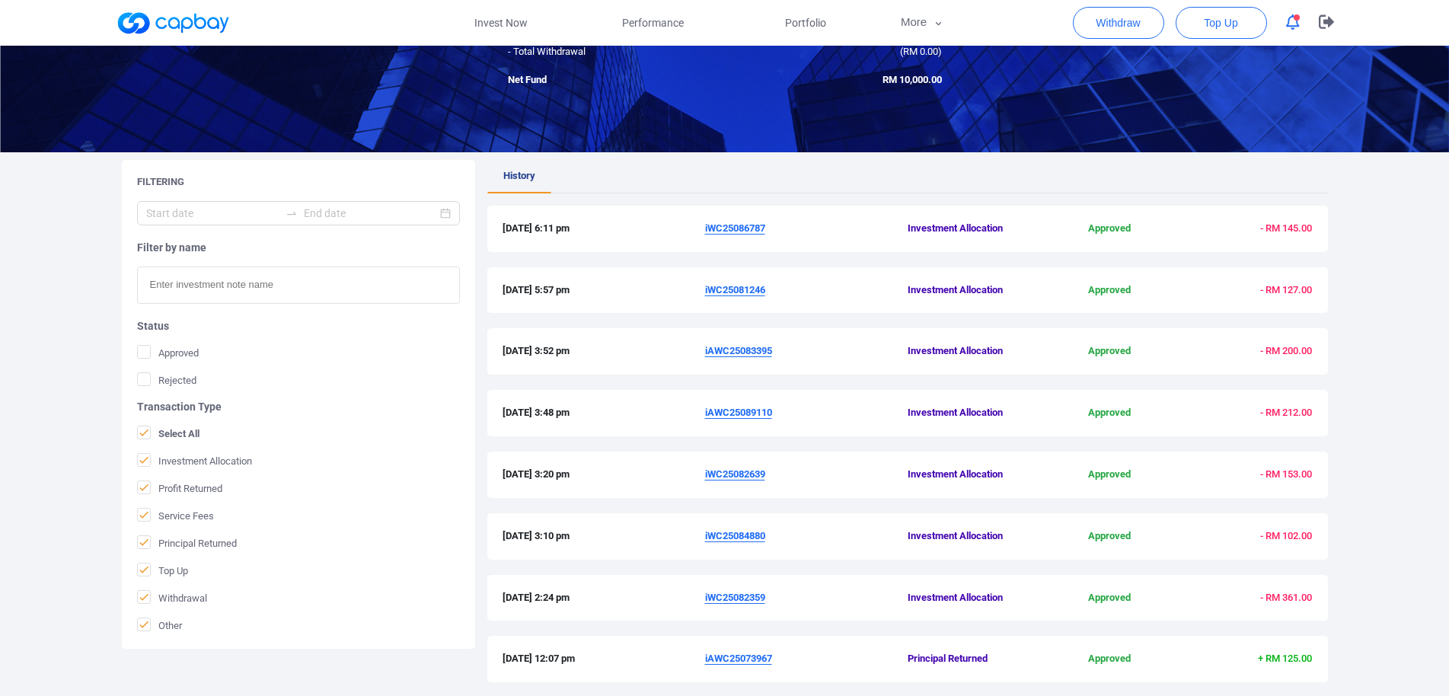
click at [748, 537] on u "iWC25084880" at bounding box center [735, 535] width 60 height 11
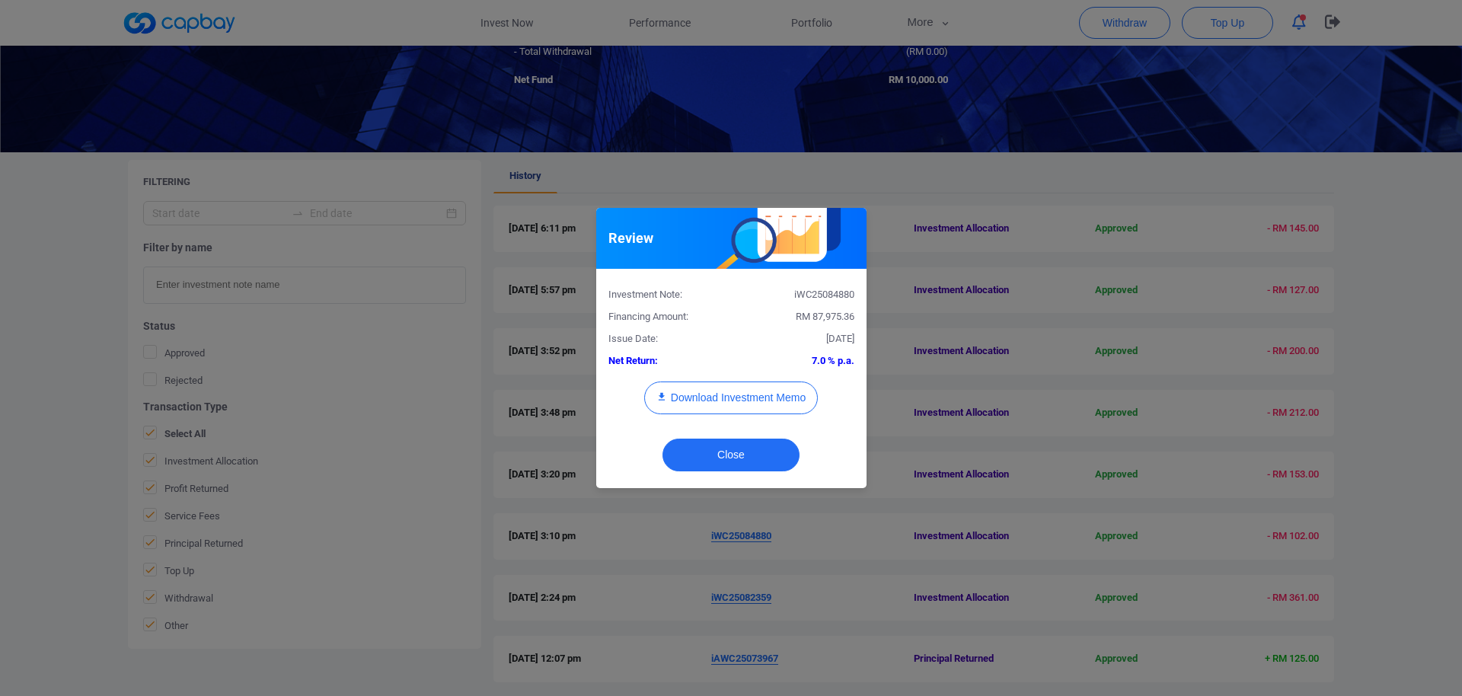
click at [822, 299] on div "iWC25084880" at bounding box center [798, 295] width 135 height 16
copy div "iWC25084880"
click at [742, 403] on button "Download Investment Memo" at bounding box center [731, 398] width 174 height 33
click at [446, 453] on div "Review Investment Note: iWC25084880 Financing Amount: RM 87,975.36 Issue Date: …" at bounding box center [731, 348] width 1462 height 696
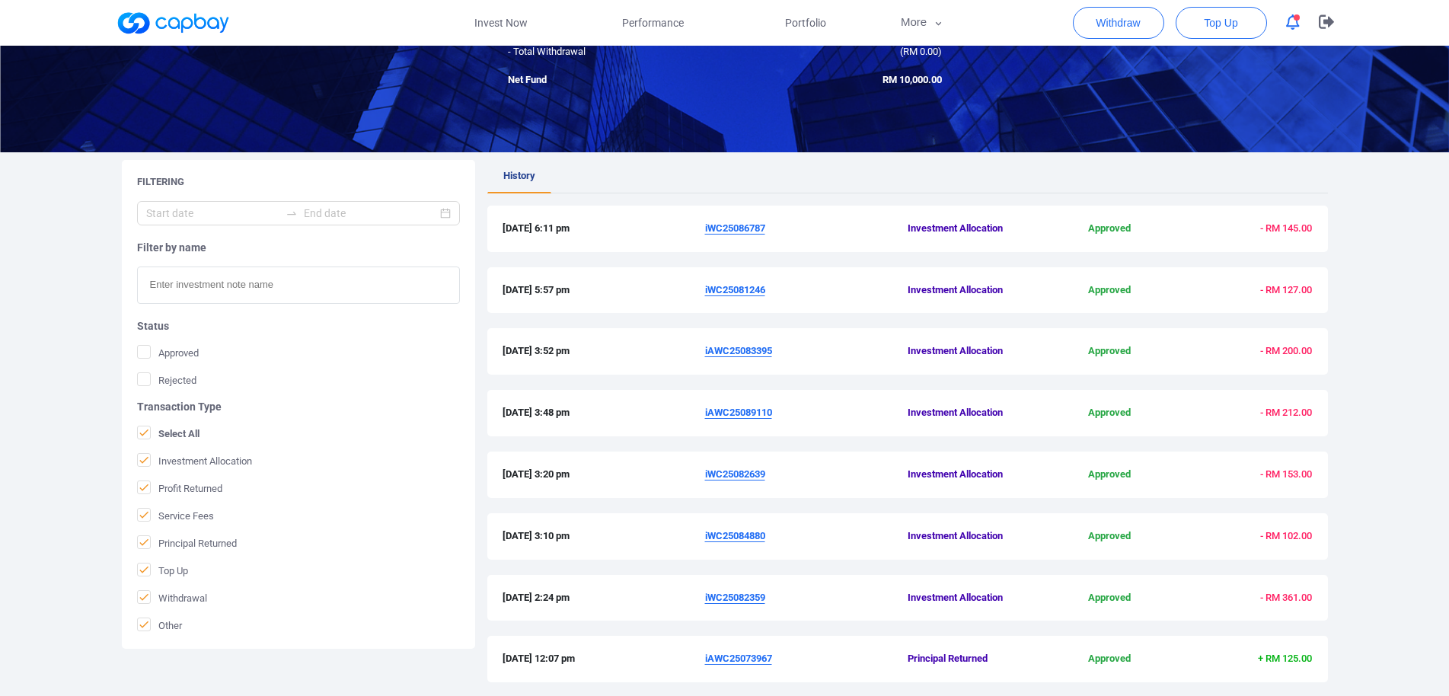
click at [747, 477] on u "iWC25082639" at bounding box center [735, 473] width 60 height 11
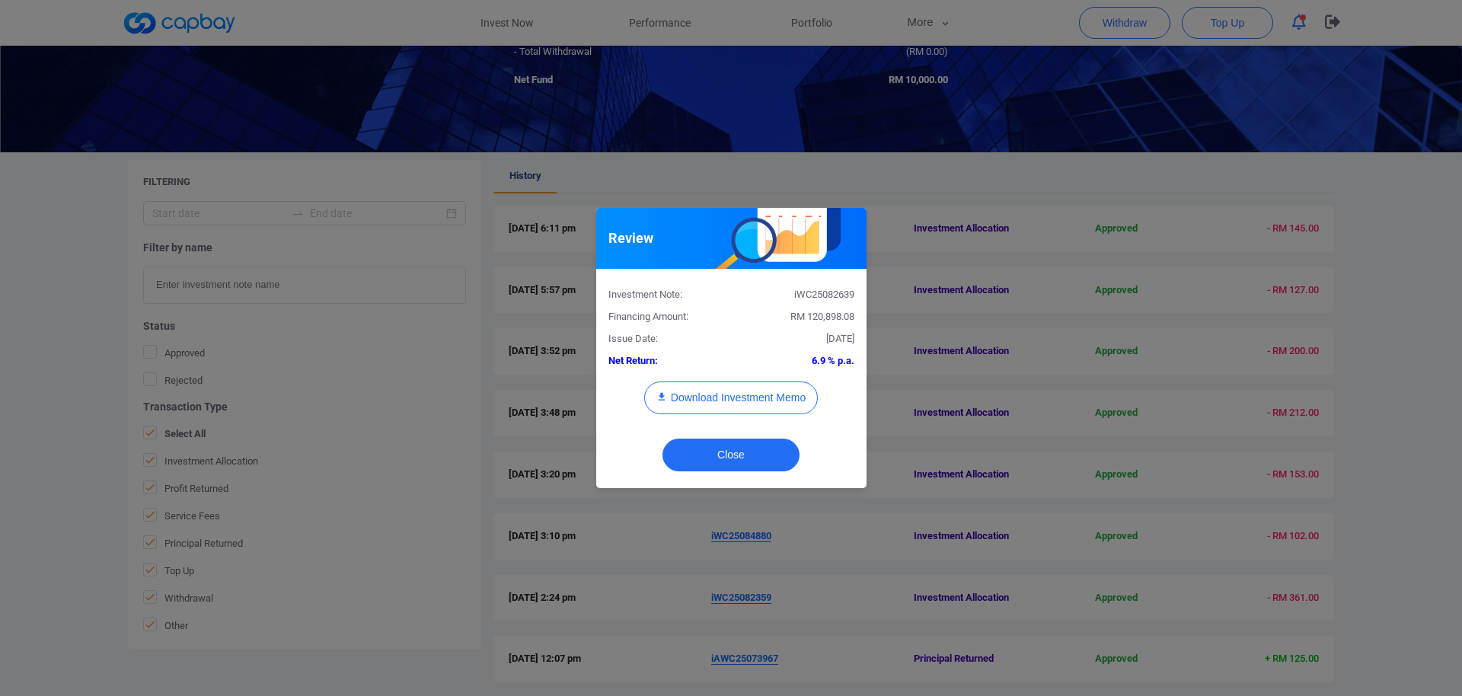
click at [819, 298] on div "iWC25082639" at bounding box center [798, 295] width 135 height 16
copy div "iWC25082639"
click at [724, 397] on button "Download Investment Memo" at bounding box center [731, 398] width 174 height 33
click at [375, 616] on div "Review Investment Note: iWC25082639 Financing Amount: RM 120,898.08 Issue Date:…" at bounding box center [731, 348] width 1462 height 696
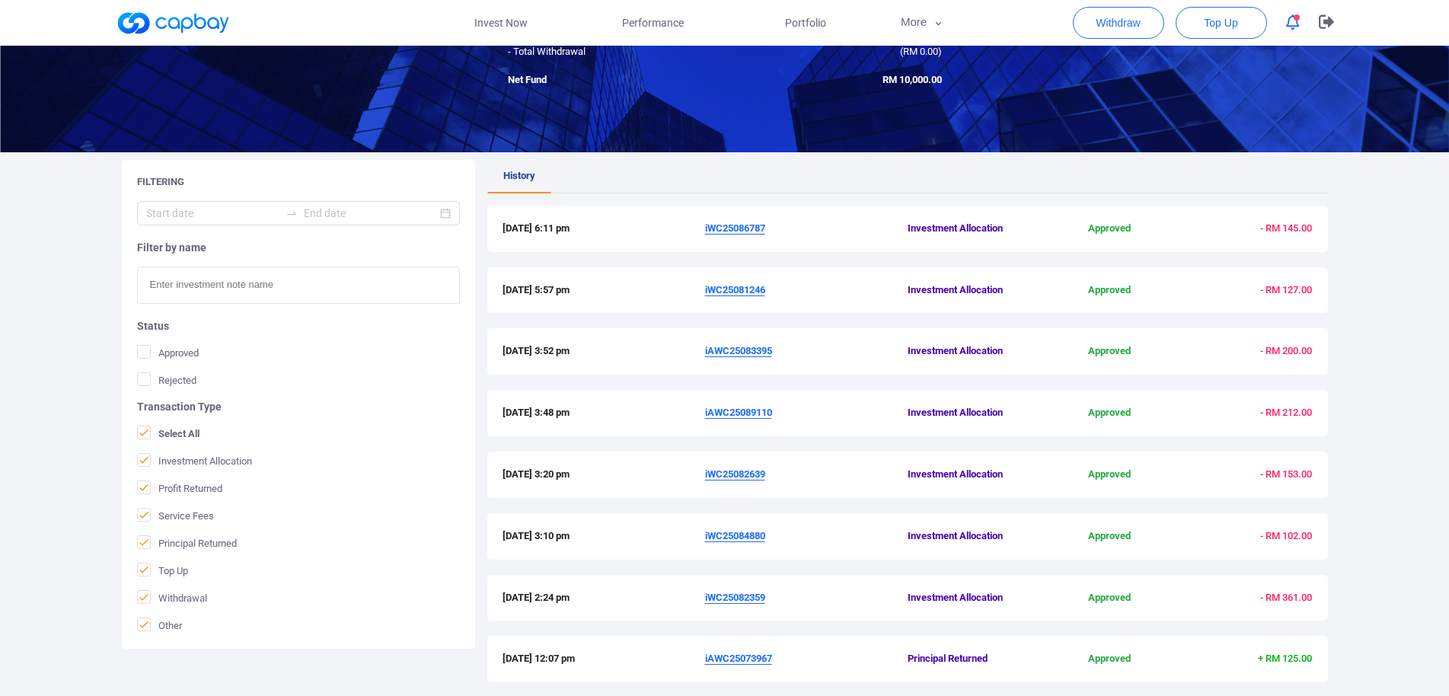
click at [743, 416] on u "iAWC25089110" at bounding box center [738, 412] width 67 height 11
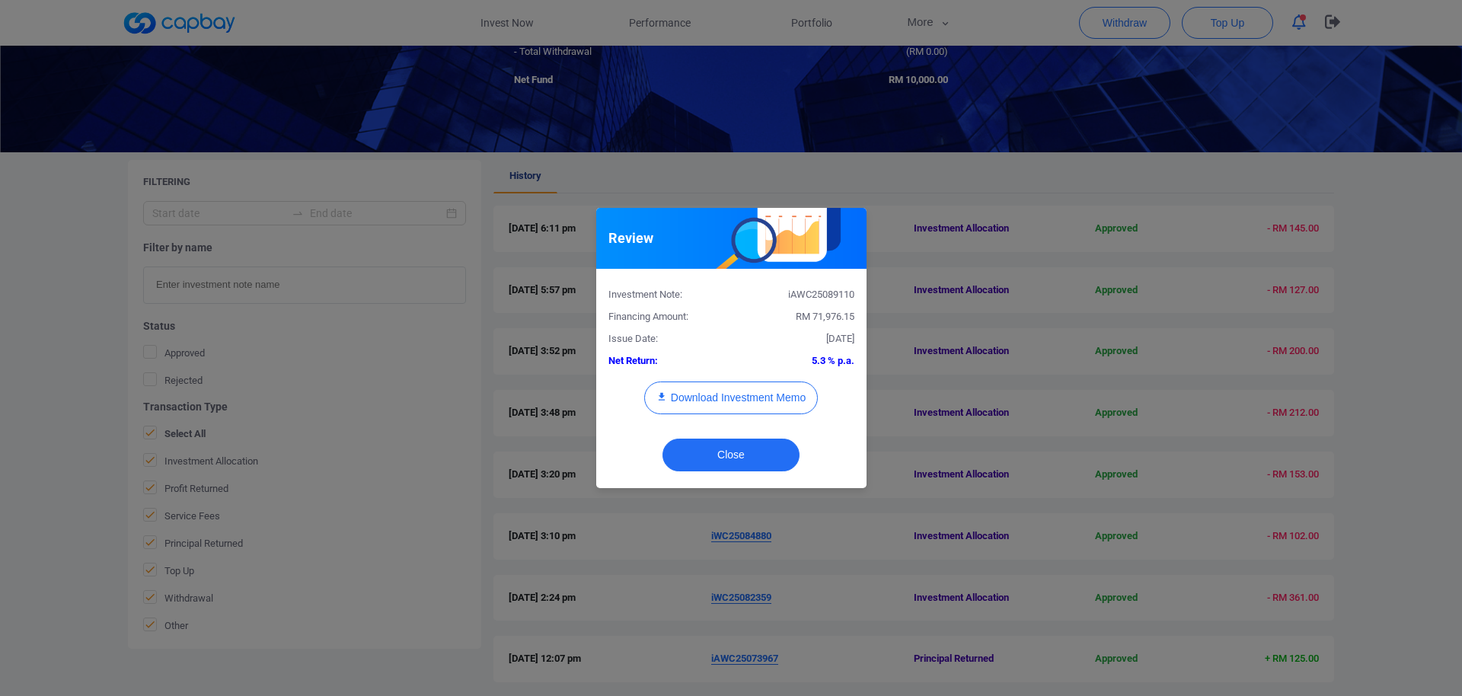
click at [819, 298] on div "iAWC25089110" at bounding box center [798, 295] width 135 height 16
copy div "iAWC25089110"
click at [740, 401] on button "Download Investment Memo" at bounding box center [731, 398] width 174 height 33
click at [0, 442] on div "Review Investment Note: iAWC25089110 Financing Amount: RM 71,976.15 Issue Date:…" at bounding box center [731, 348] width 1462 height 696
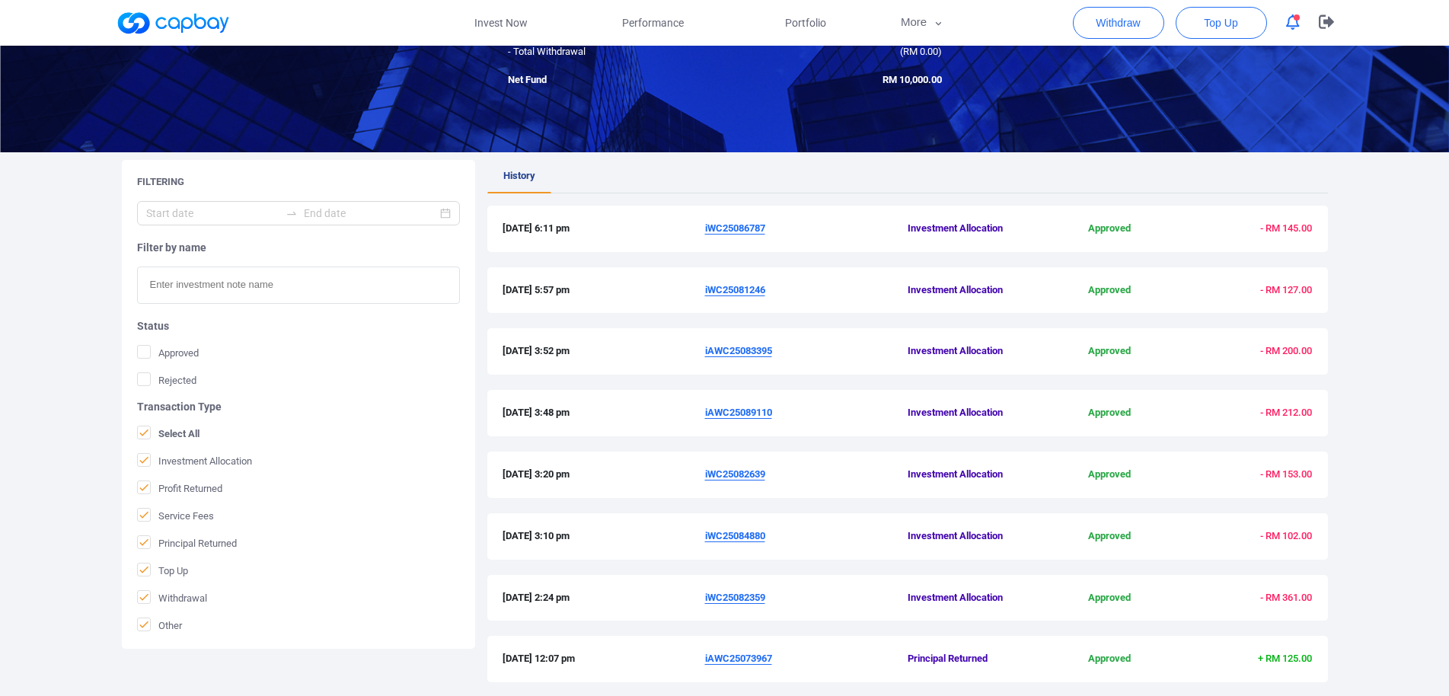
click at [756, 352] on u "iAWC25083395" at bounding box center [738, 350] width 67 height 11
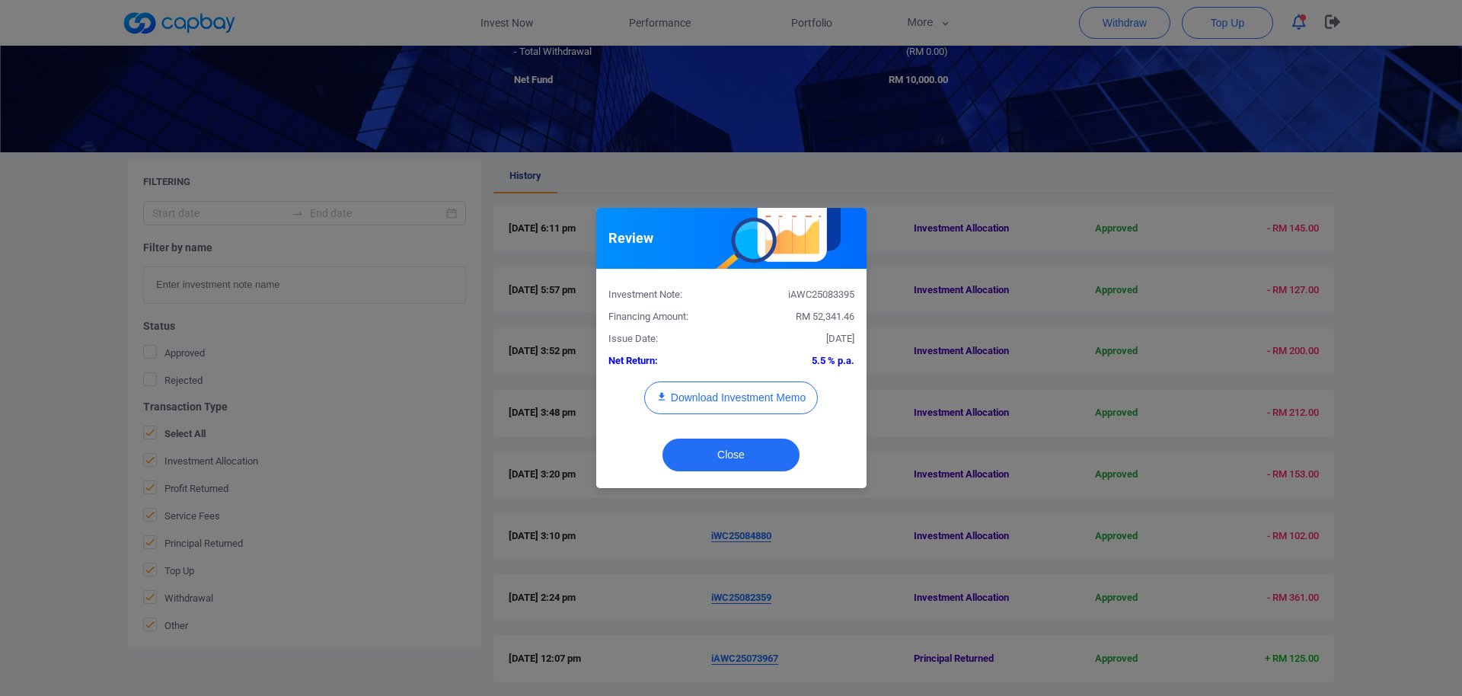
click at [824, 295] on div "iAWC25083395" at bounding box center [798, 295] width 135 height 16
copy div "iAWC25083395"
click at [744, 397] on button "Download Investment Memo" at bounding box center [731, 398] width 174 height 33
click at [0, 434] on div "Review Investment Note: iAWC25083395 Financing Amount: RM 52,341.46 Issue Date:…" at bounding box center [731, 348] width 1462 height 696
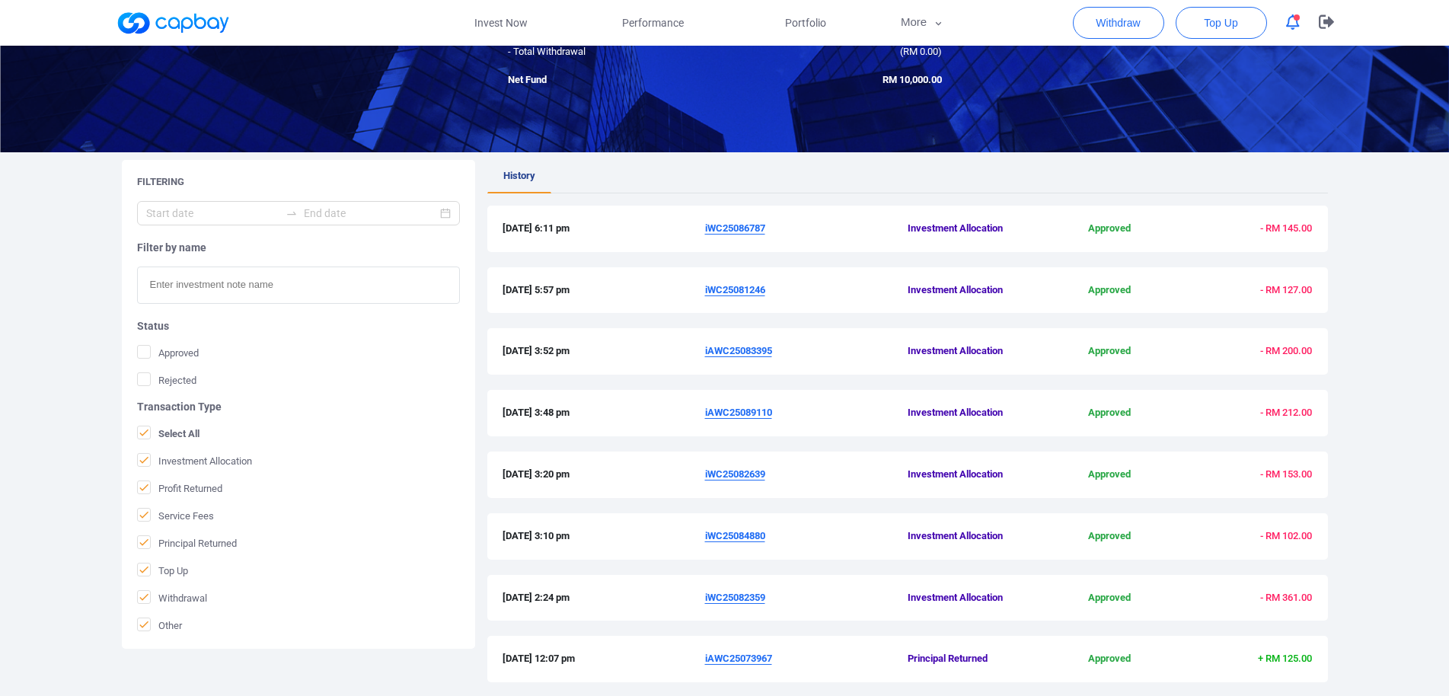
click at [754, 287] on u "iWC25081246" at bounding box center [735, 289] width 60 height 11
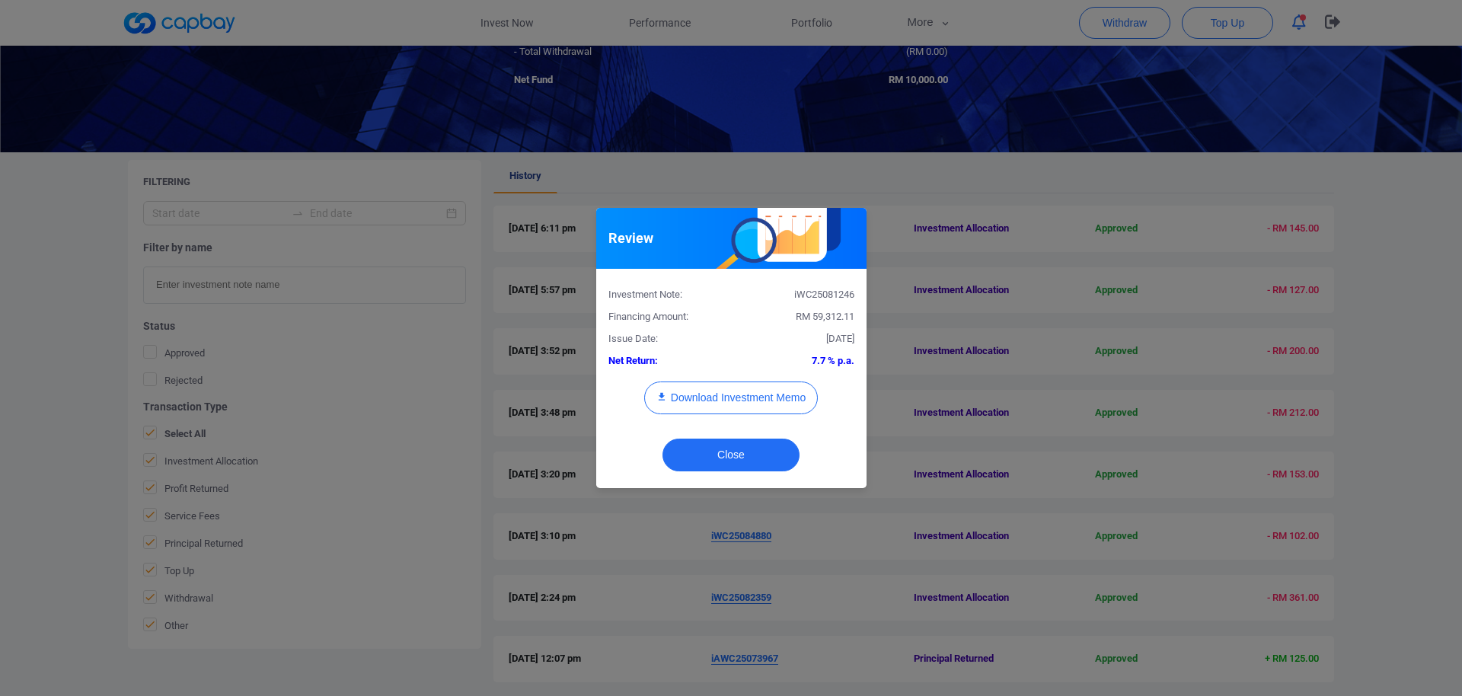
click at [819, 280] on div "Investment Note: iWC25081246 Financing Amount: RM 59,312.11 Issue Date: [DATE] …" at bounding box center [731, 349] width 270 height 160
click at [826, 289] on div "iWC25081246" at bounding box center [798, 295] width 135 height 16
click at [746, 392] on button "Download Investment Memo" at bounding box center [731, 398] width 174 height 33
click at [424, 603] on div "Review Investment Note: iWC25081246 Financing Amount: RM 59,312.11 Issue Date: …" at bounding box center [731, 348] width 1462 height 696
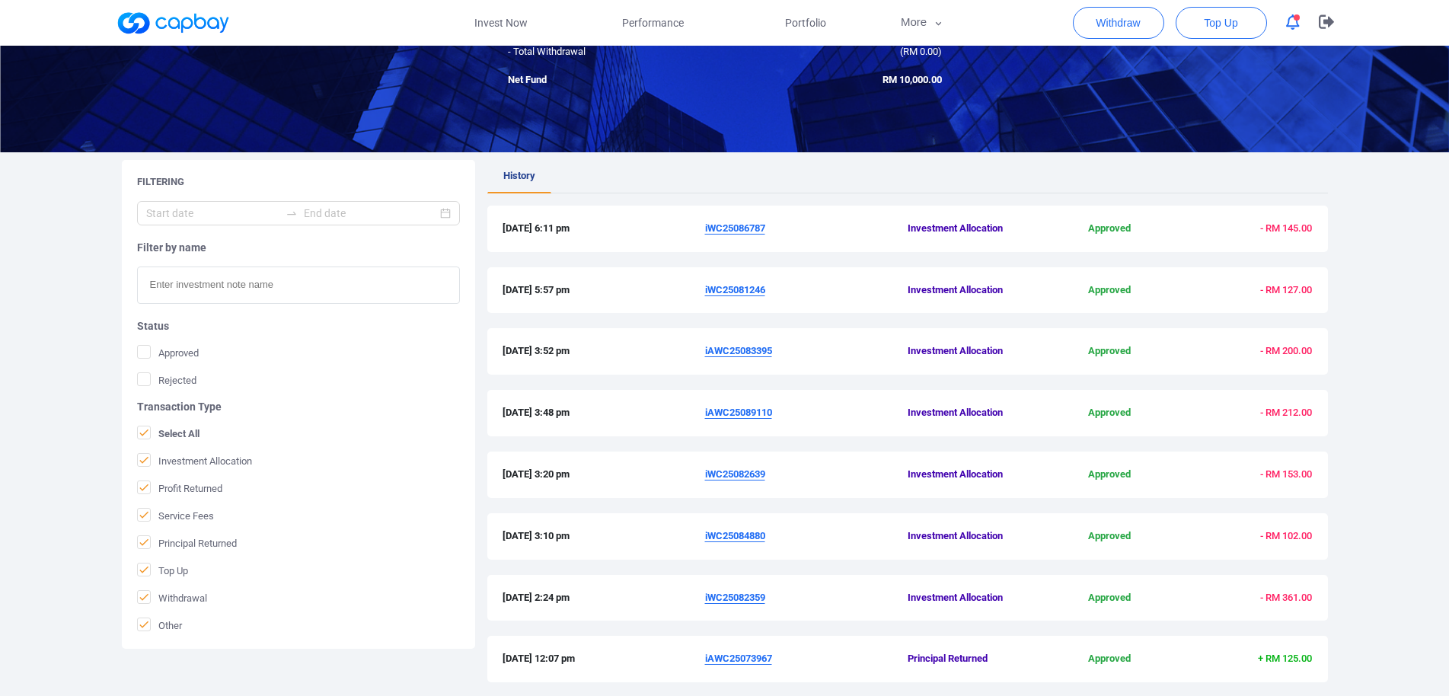
click at [749, 226] on u "iWC25086787" at bounding box center [735, 227] width 60 height 11
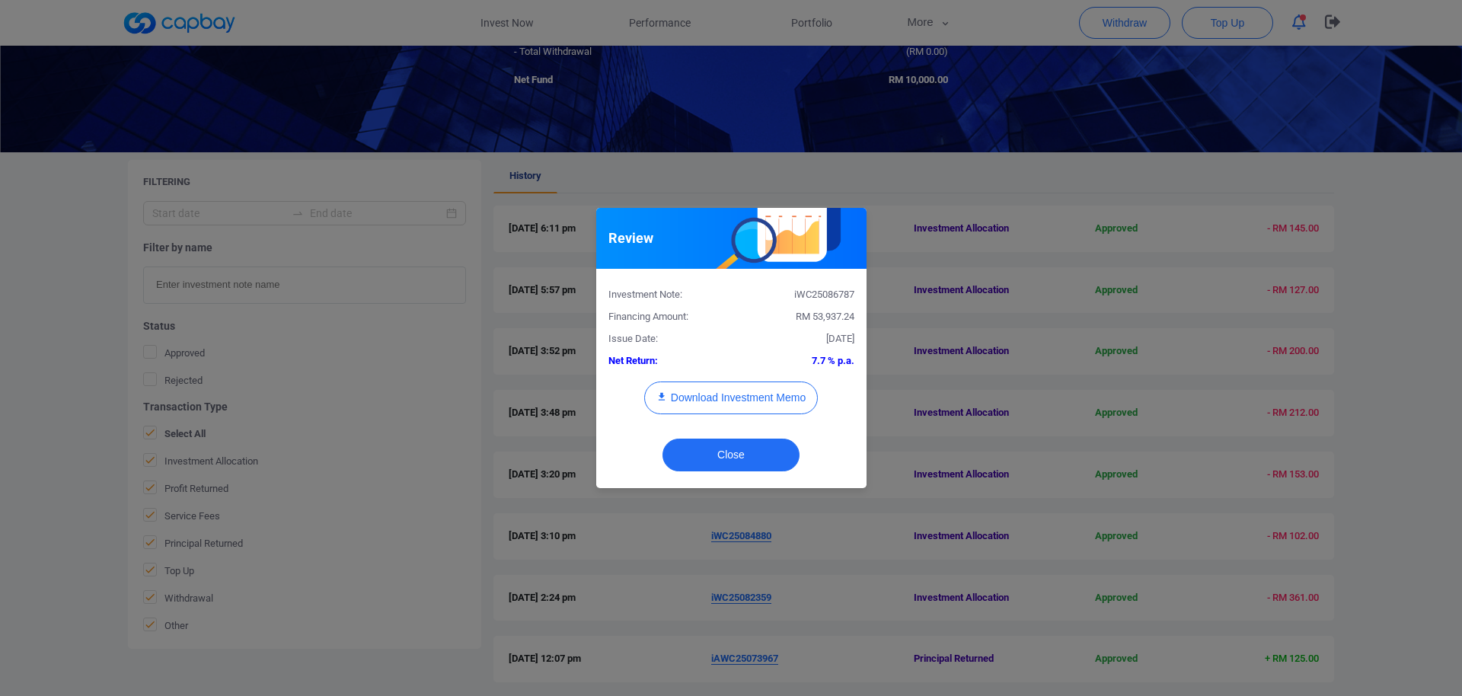
click at [818, 299] on div "iWC25086787" at bounding box center [798, 295] width 135 height 16
click at [746, 403] on button "Download Investment Memo" at bounding box center [731, 398] width 174 height 33
click at [961, 186] on div "Review Investment Note: iWC25086787 Financing Amount: RM 53,937.24 Issue Date: …" at bounding box center [731, 348] width 1462 height 696
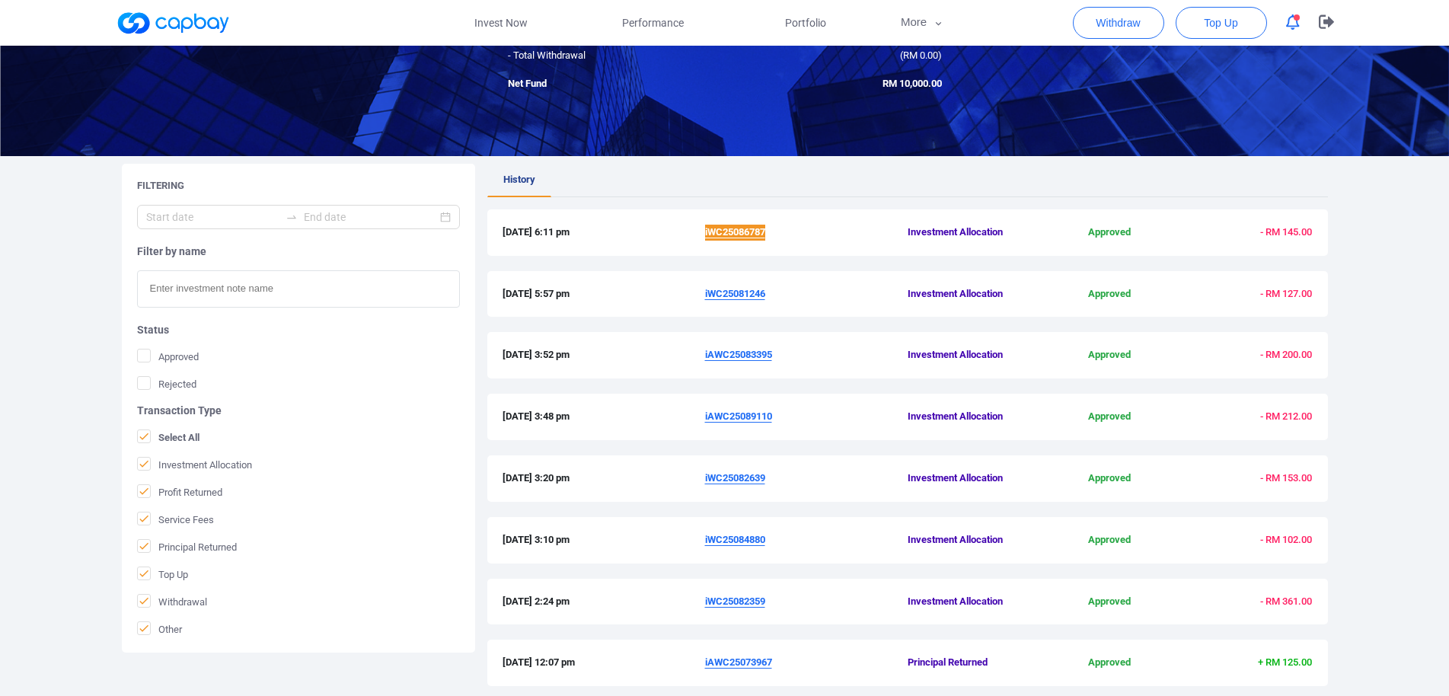
scroll to position [0, 0]
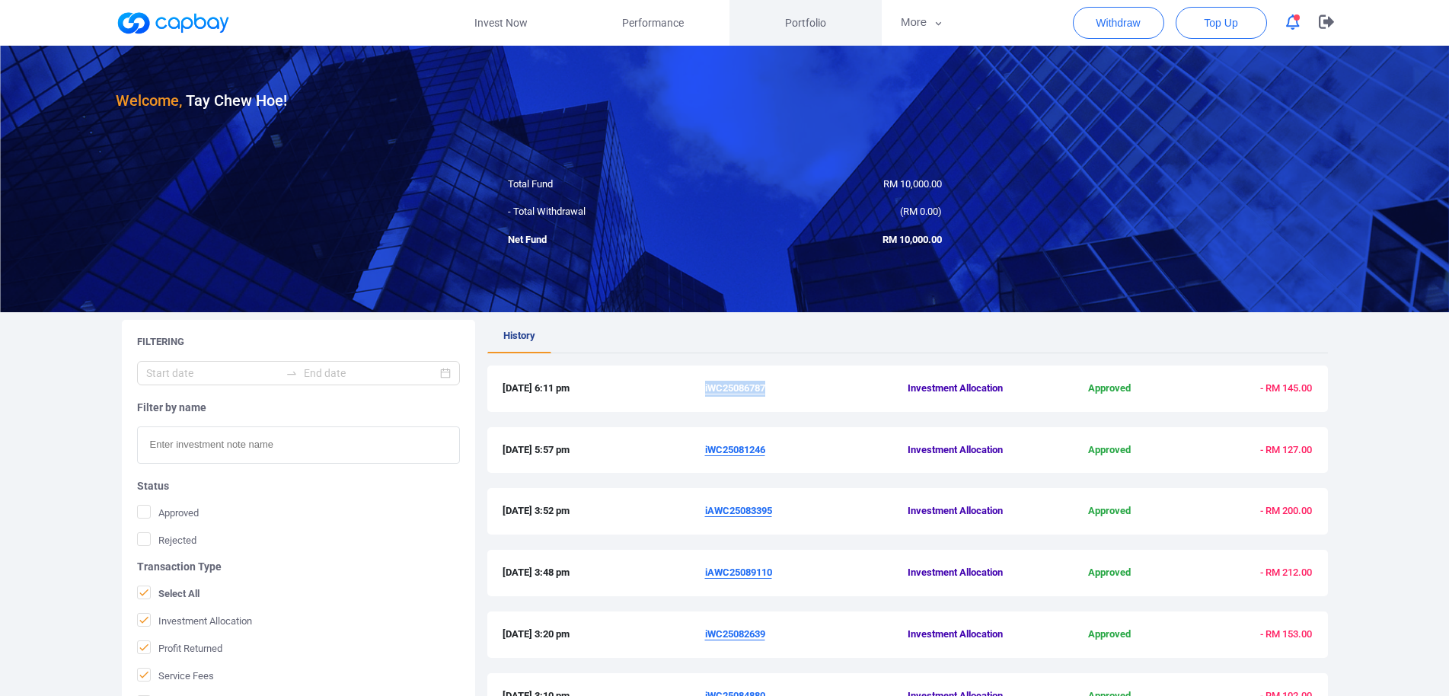
click at [790, 26] on span "Portfolio" at bounding box center [805, 22] width 41 height 17
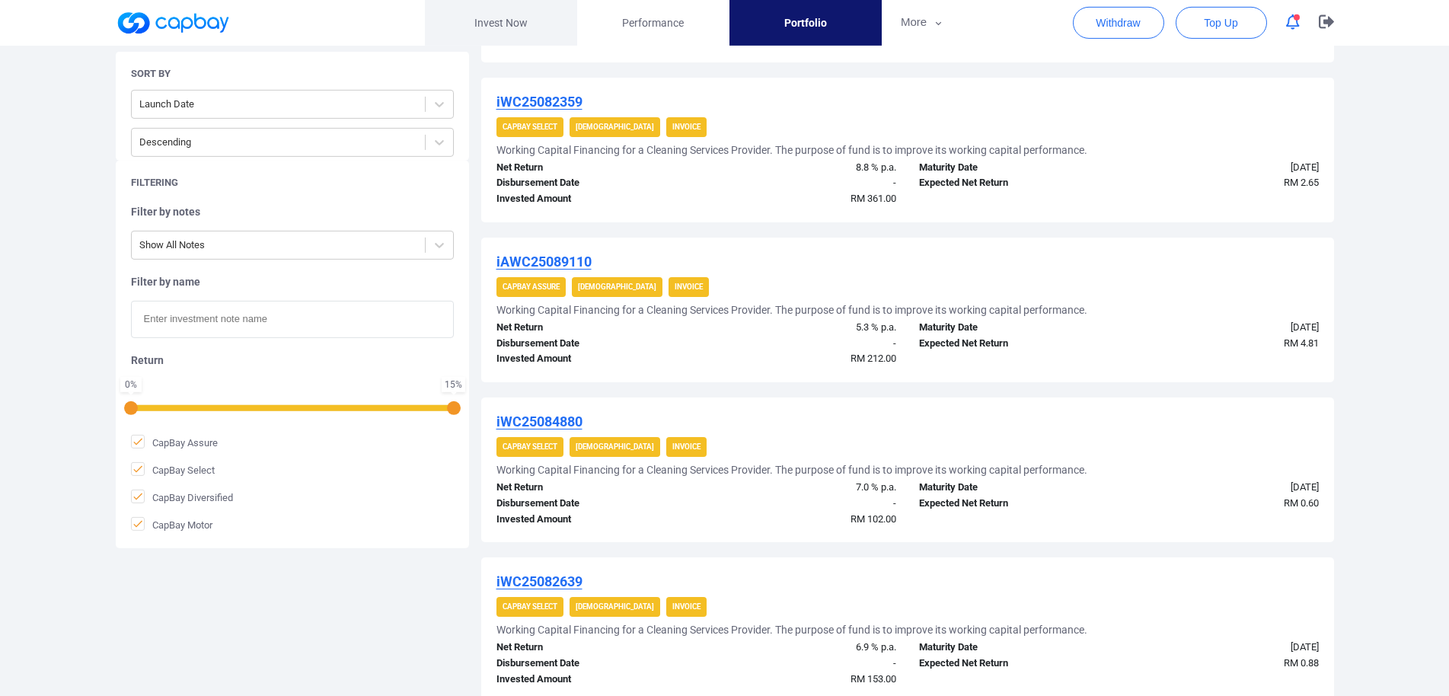
scroll to position [418, 0]
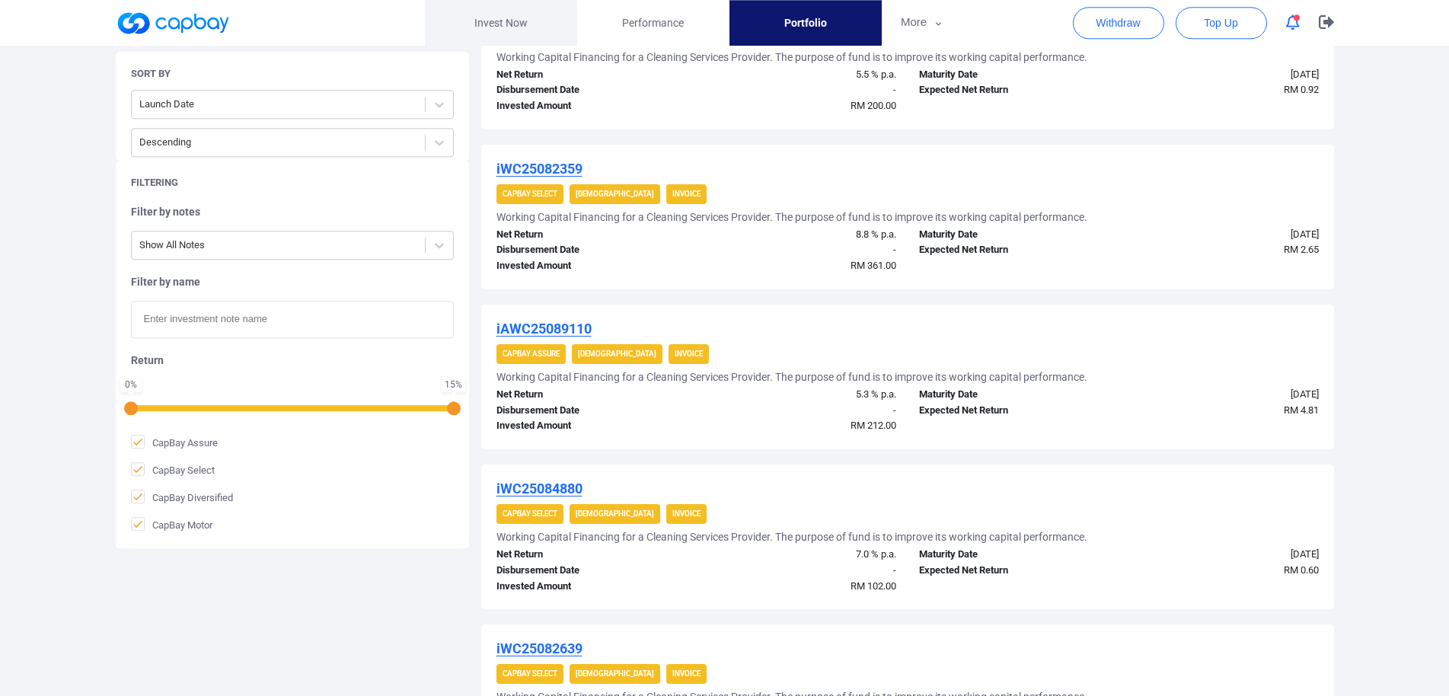
click at [515, 41] on link "Invest Now" at bounding box center [501, 23] width 152 height 46
